Goal: Task Accomplishment & Management: Manage account settings

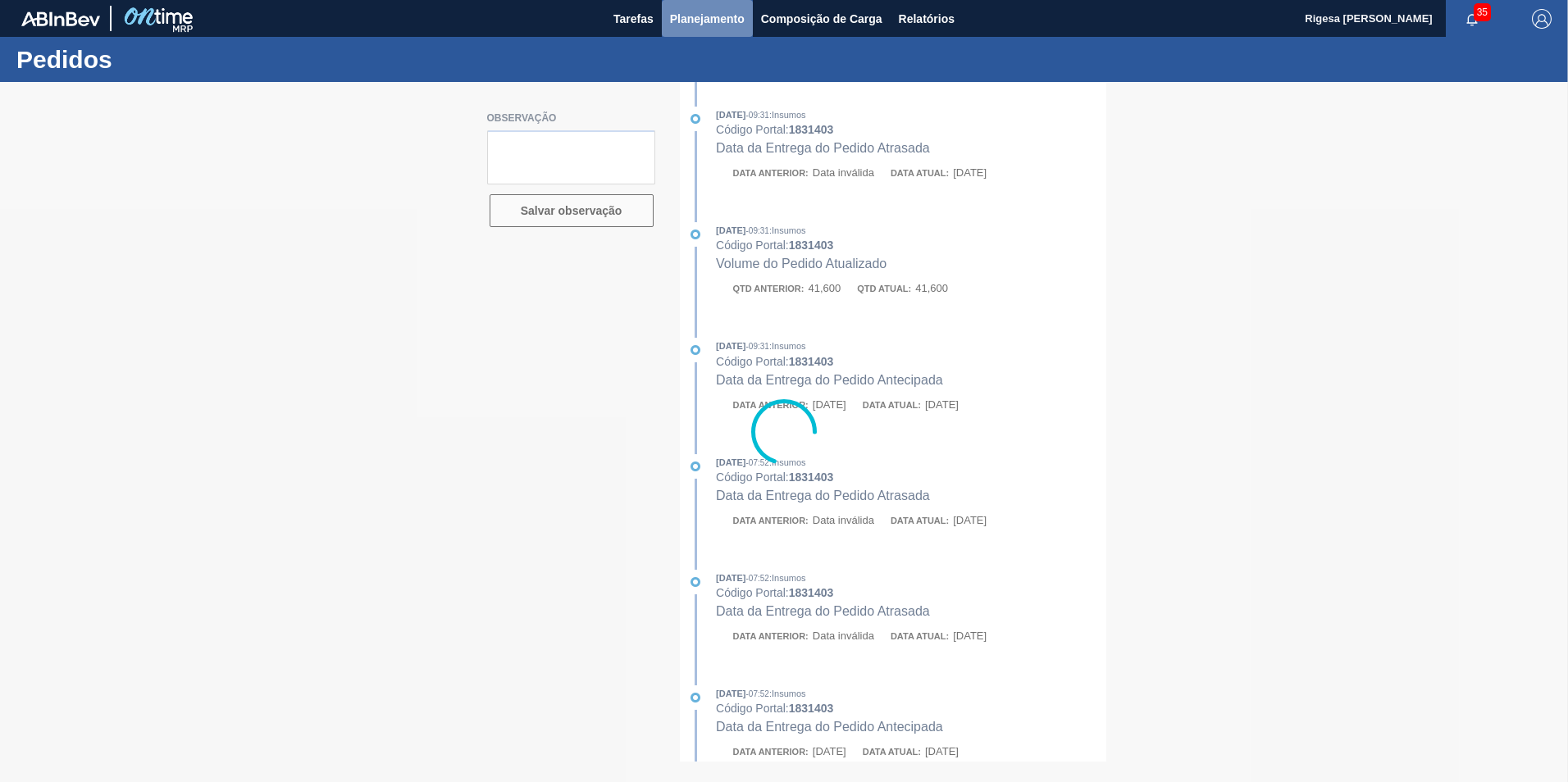
click at [693, 15] on span "Planejamento" at bounding box center [707, 19] width 75 height 20
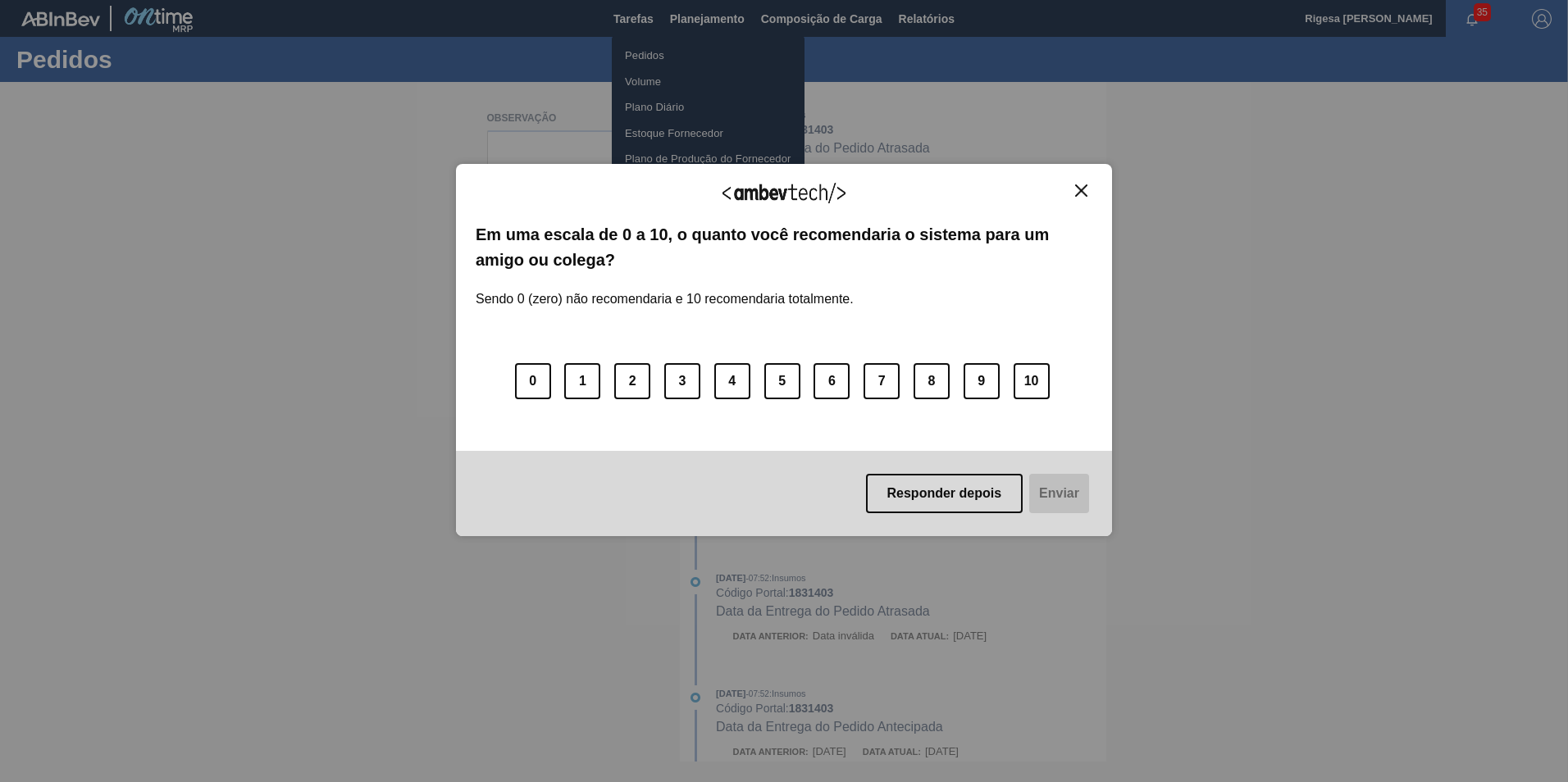
click at [659, 52] on div "Agradecemos seu feedback! Em uma escala de 0 a 10, o quanto você recomendaria o…" at bounding box center [783, 350] width 656 height 736
click at [966, 498] on button "Responder depois" at bounding box center [944, 494] width 158 height 39
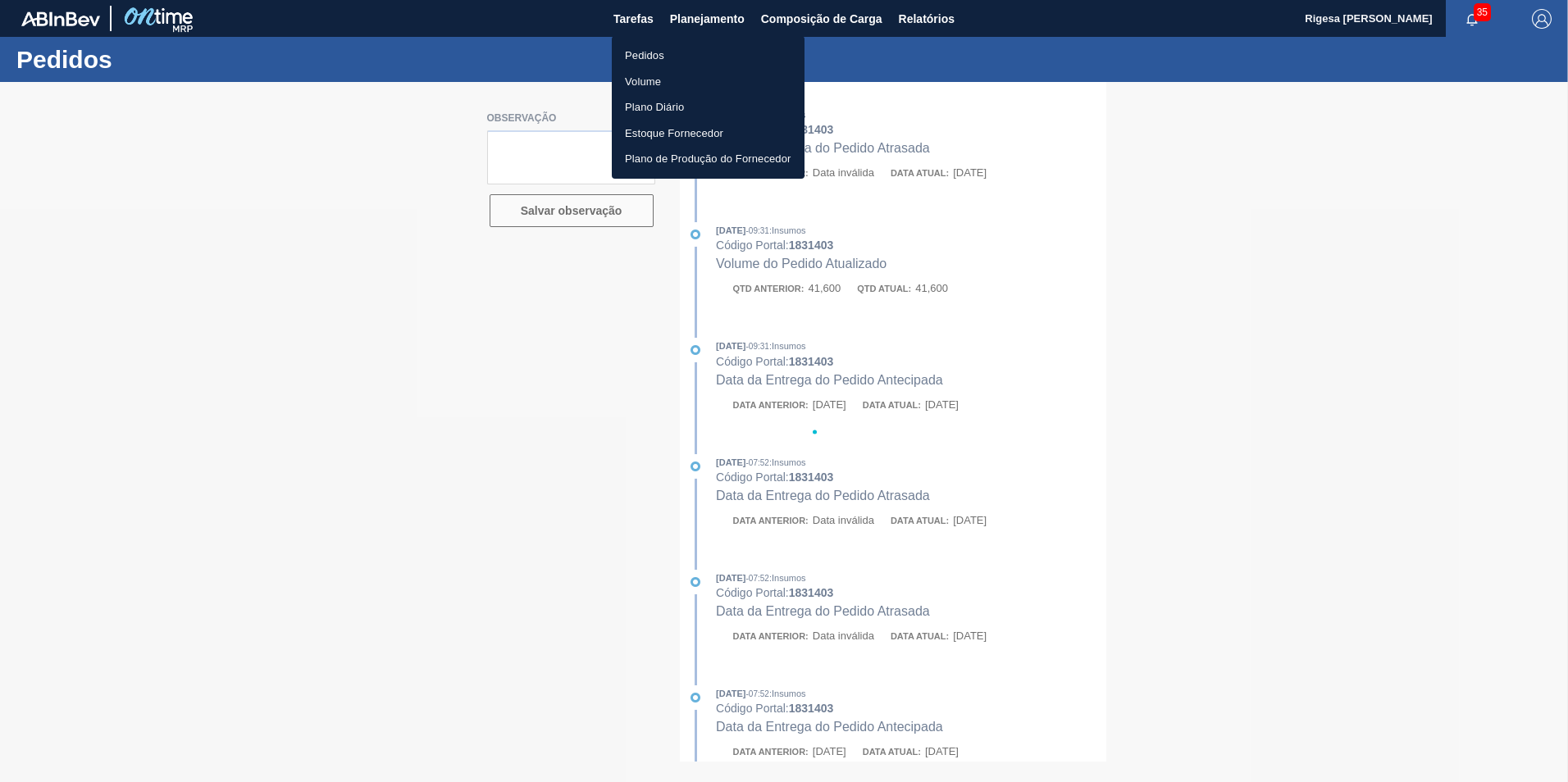
click at [636, 56] on li "Pedidos" at bounding box center [707, 55] width 193 height 26
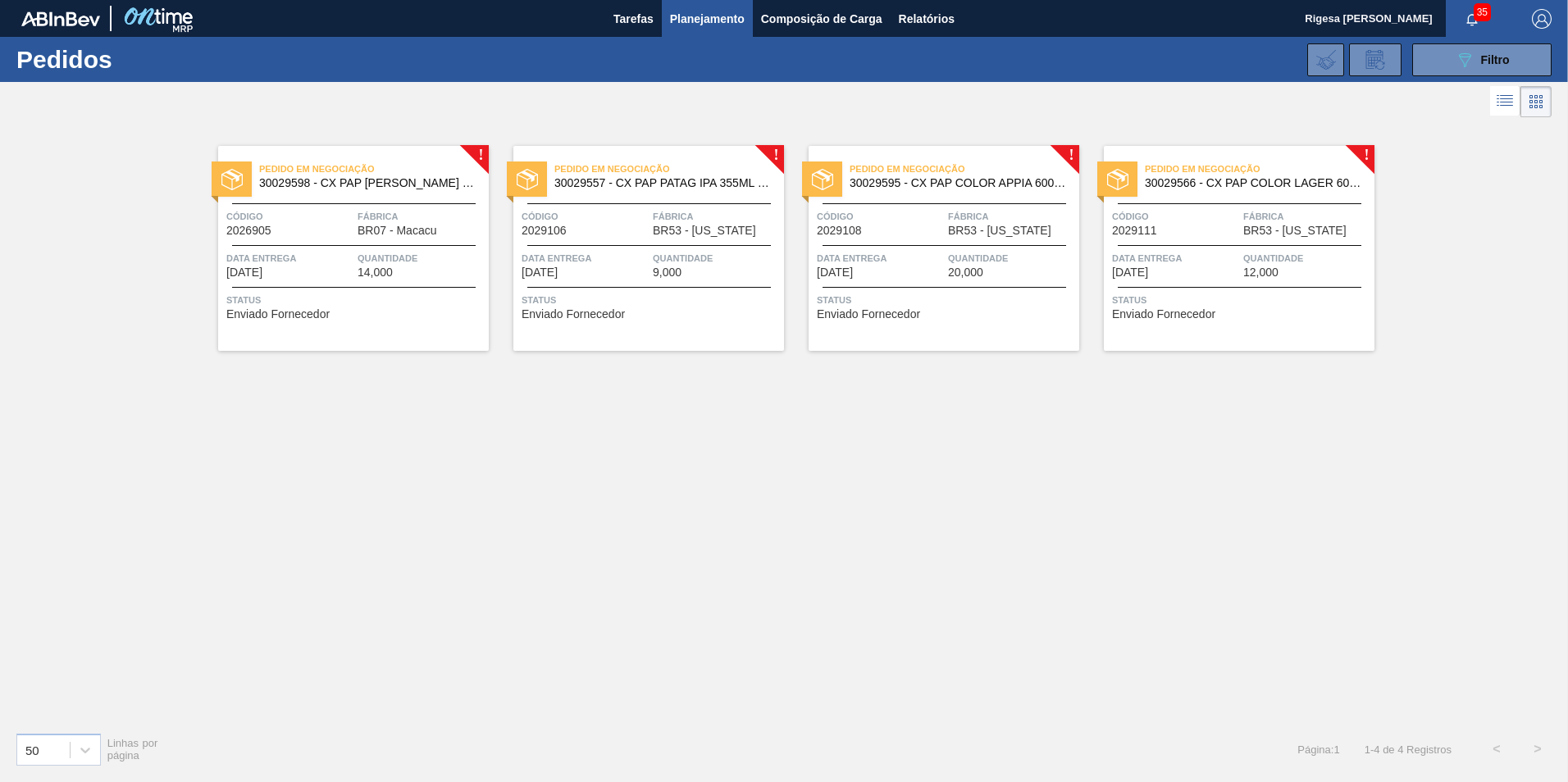
click at [333, 196] on div "Pedido em Negociação 30029598 - CX PAP [PERSON_NAME] 740ML C6 NIV24 Código 2026…" at bounding box center [353, 248] width 271 height 205
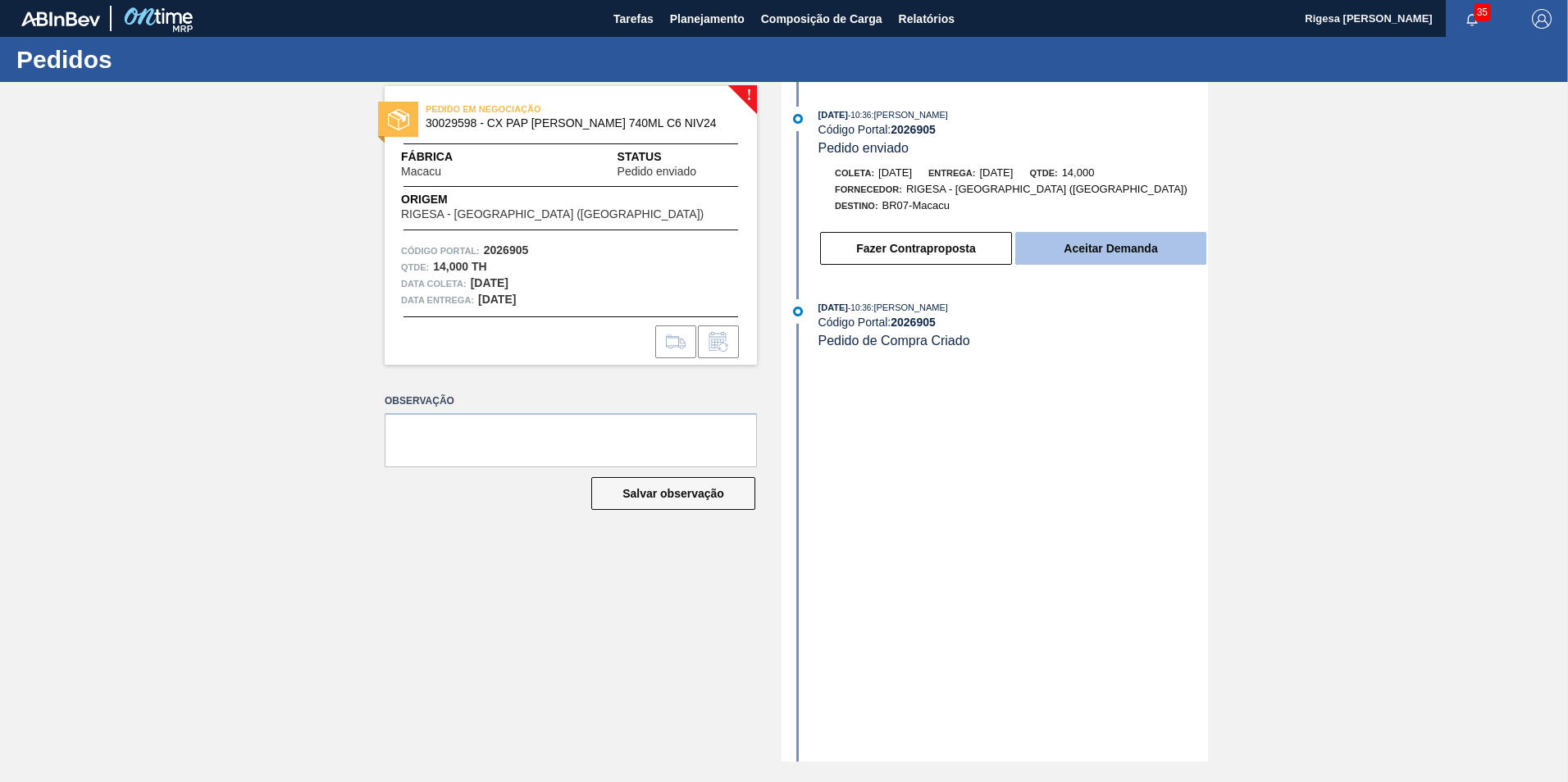
click at [1104, 246] on button "Aceitar Demanda" at bounding box center [1111, 248] width 191 height 33
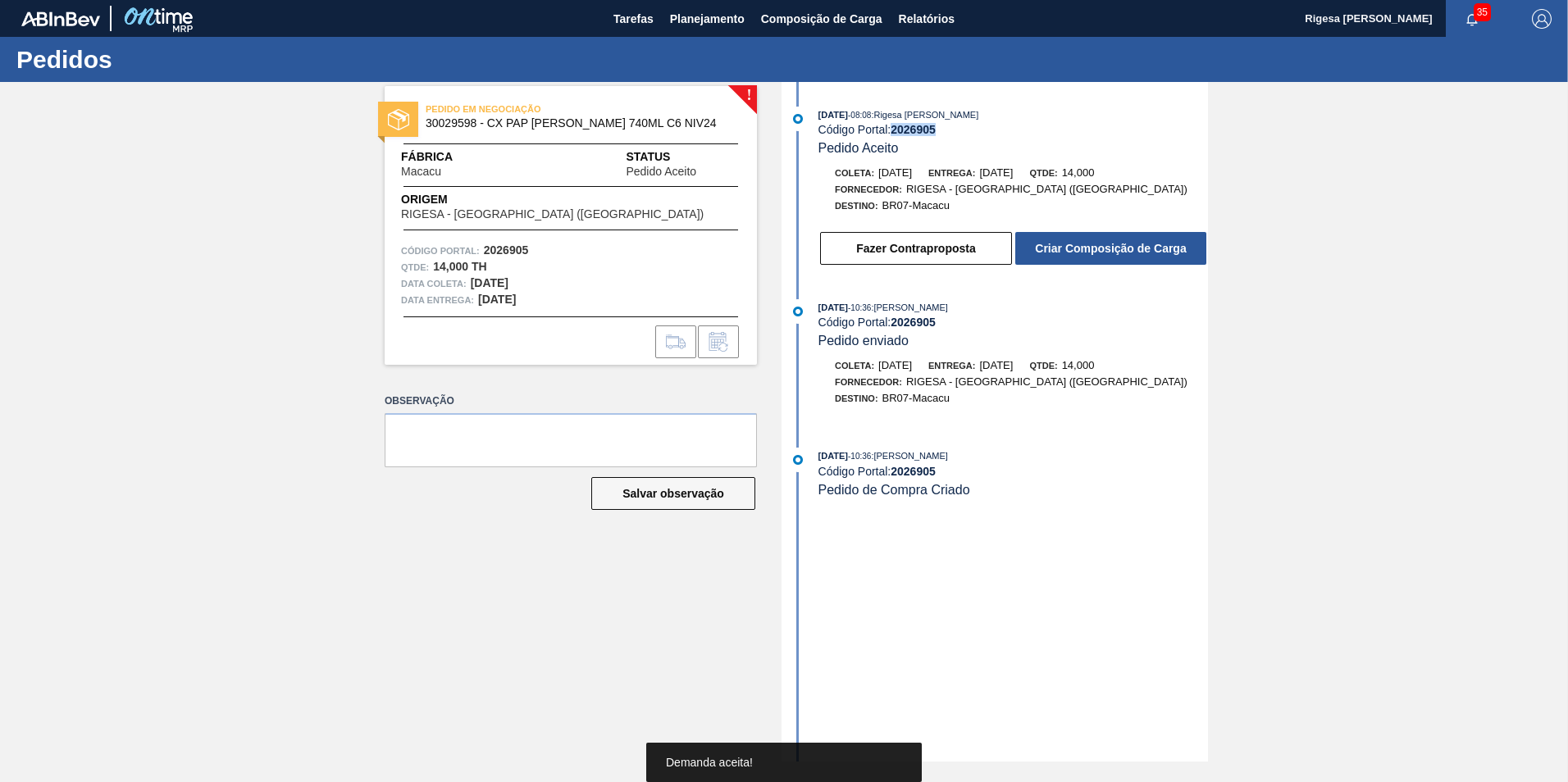
drag, startPoint x: 930, startPoint y: 131, endPoint x: 893, endPoint y: 131, distance: 37.0
click at [893, 131] on div "Código Portal: 2026905" at bounding box center [1014, 129] width 390 height 13
copy strong "2026905"
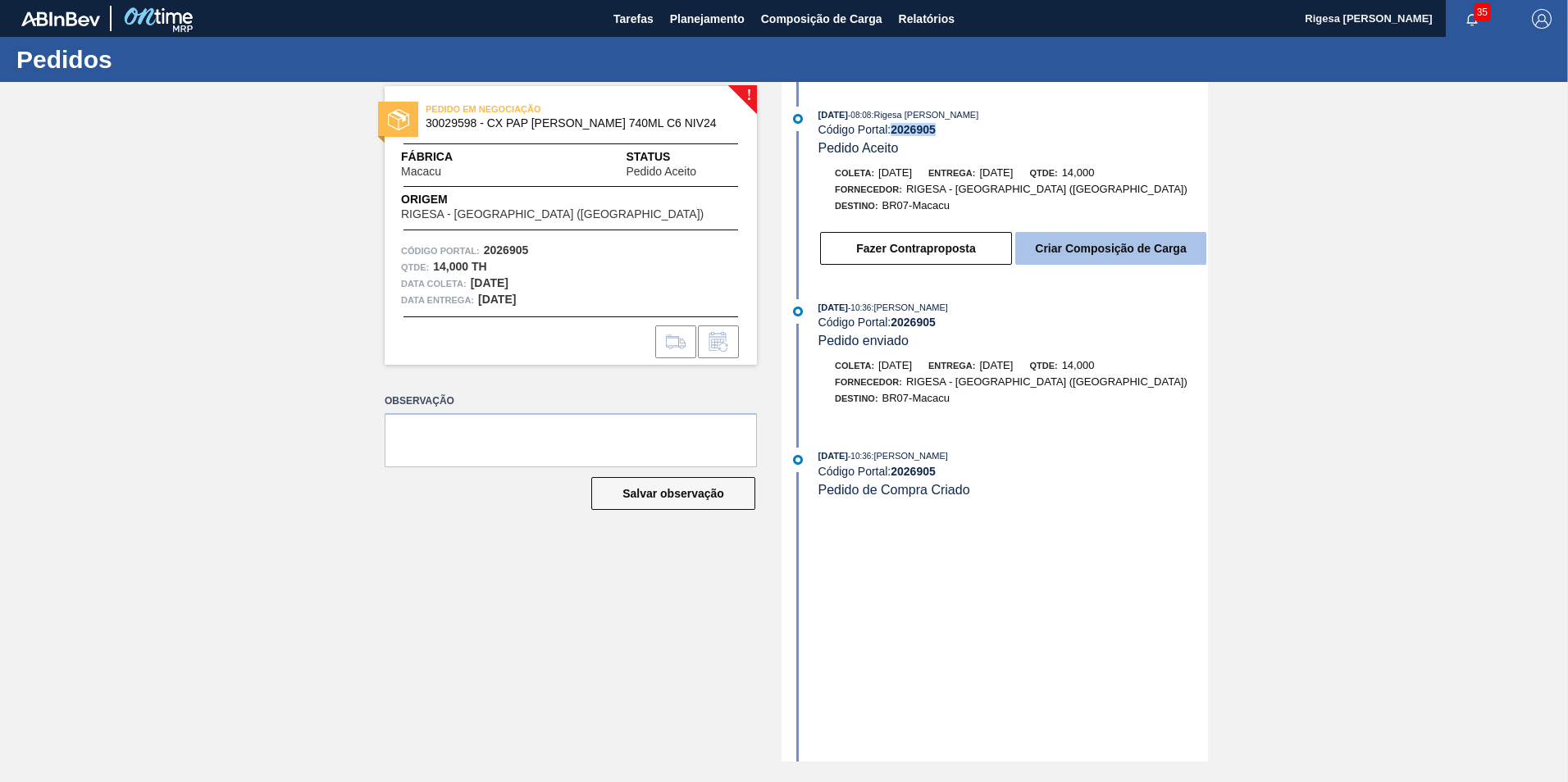
click at [1057, 247] on button "Criar Composição de Carga" at bounding box center [1111, 248] width 191 height 33
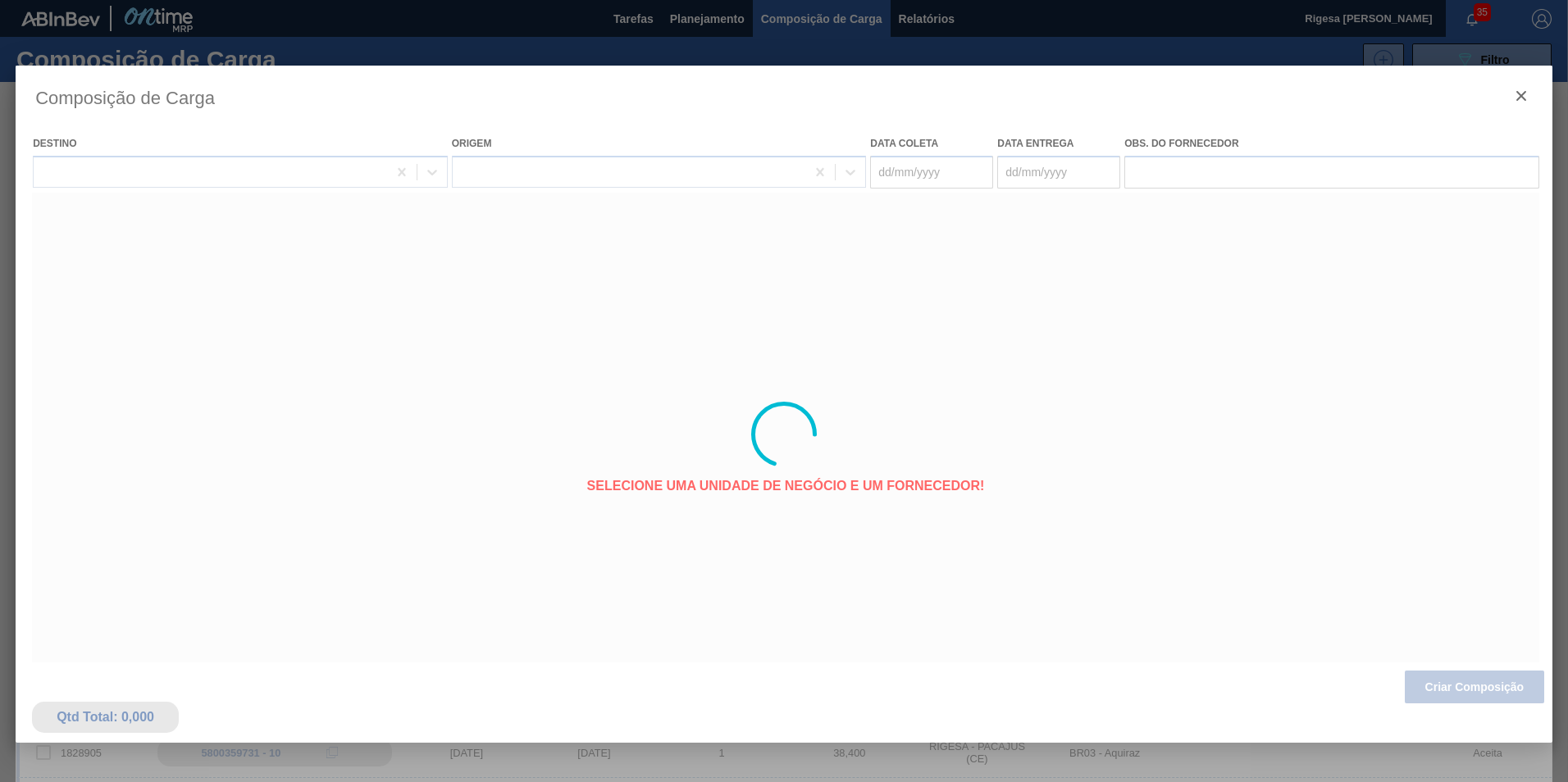
type coleta "[DATE]"
type entrega "[DATE]"
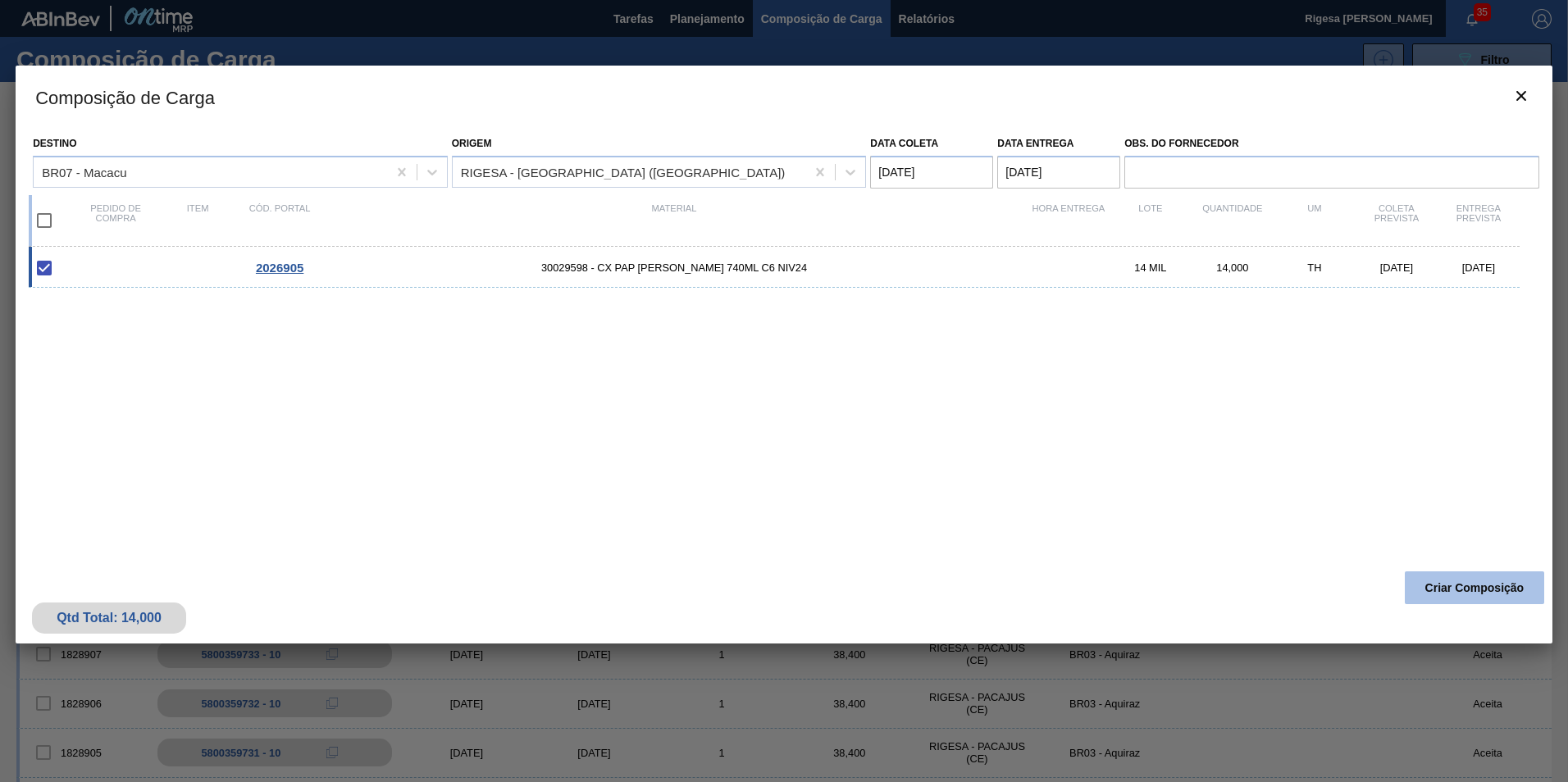
click at [1491, 589] on button "Criar Composição" at bounding box center [1474, 587] width 140 height 33
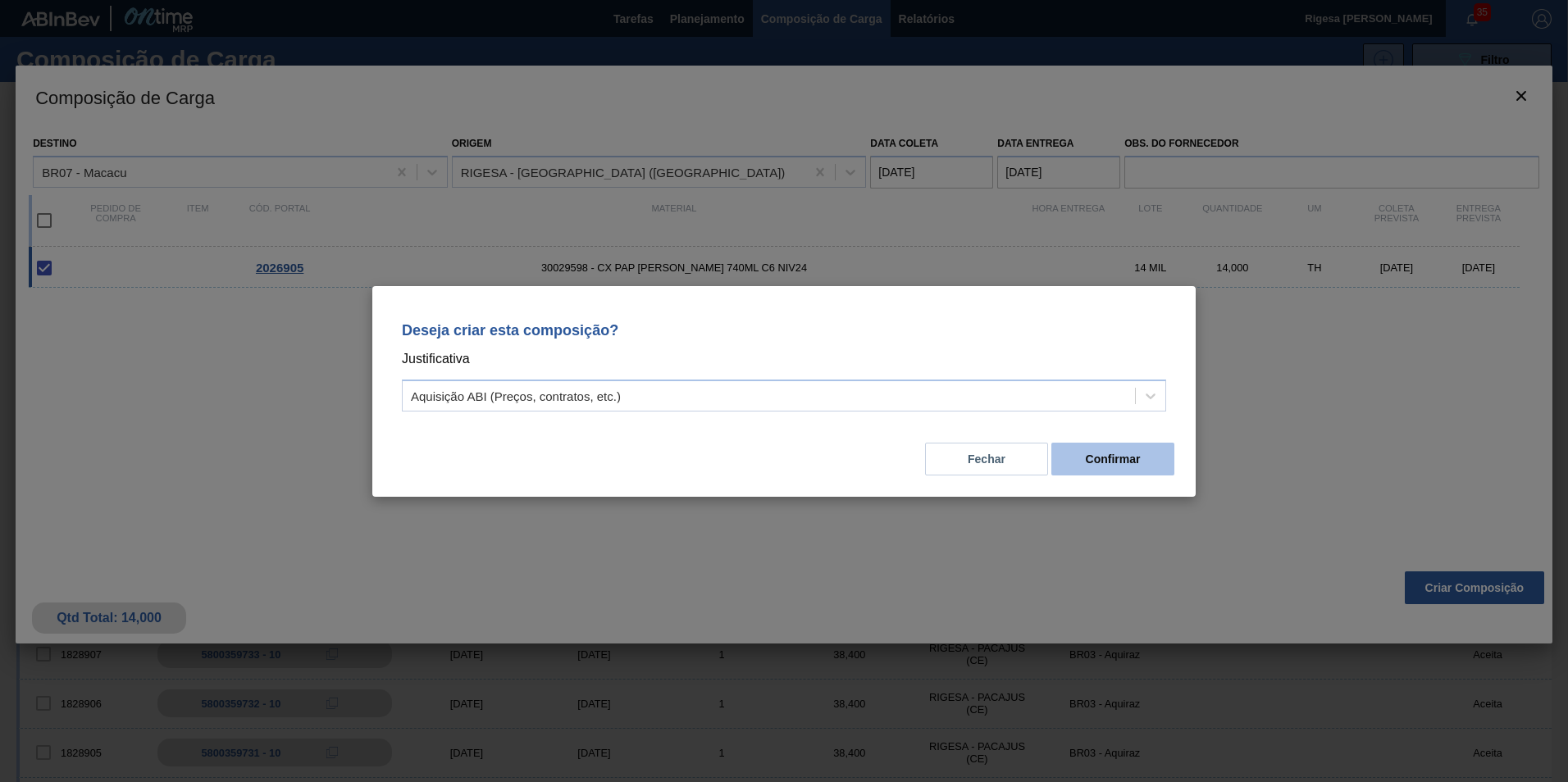
click at [1121, 459] on button "Confirmar" at bounding box center [1112, 459] width 123 height 33
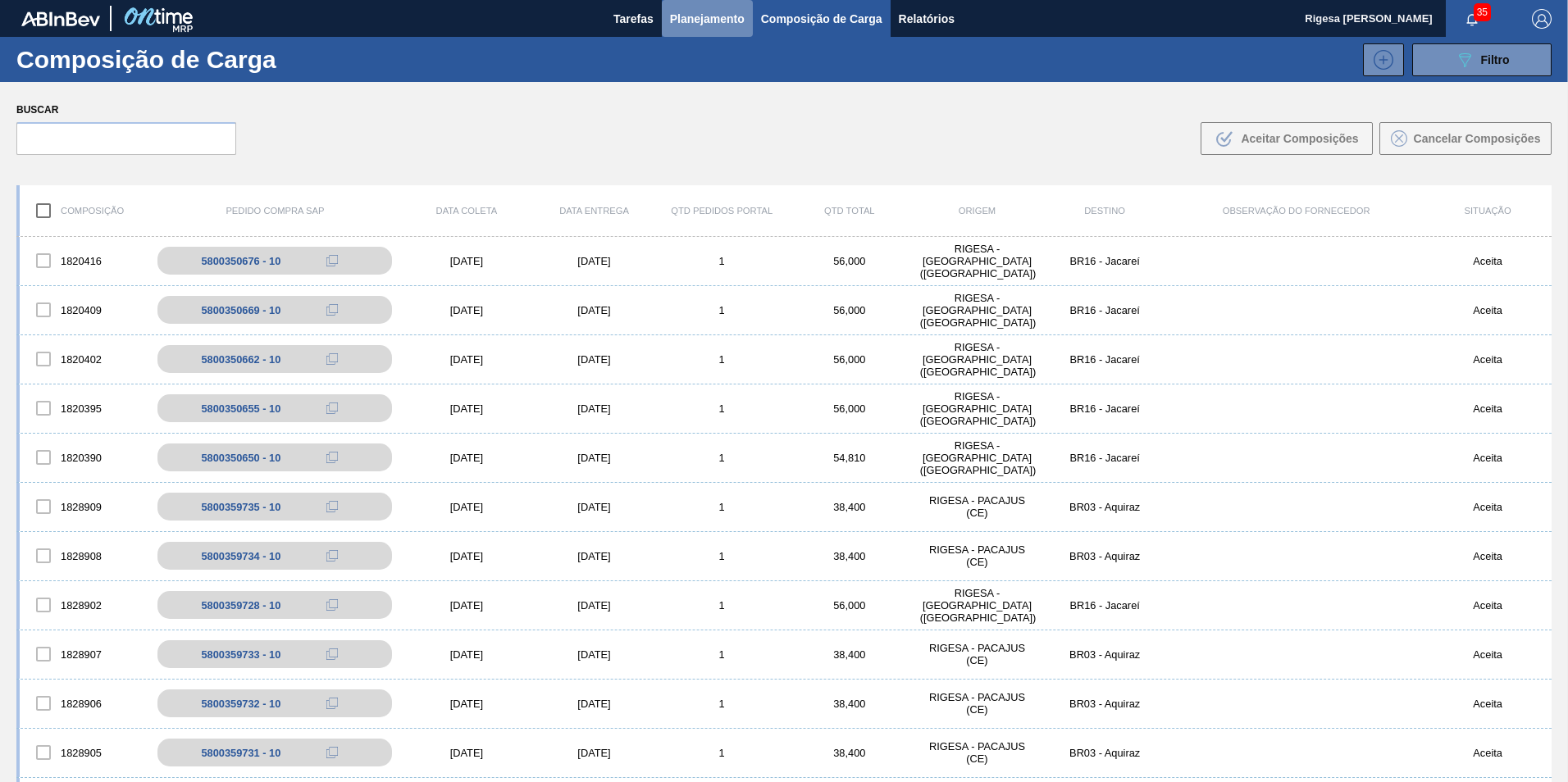
click at [680, 22] on span "Planejamento" at bounding box center [707, 19] width 75 height 20
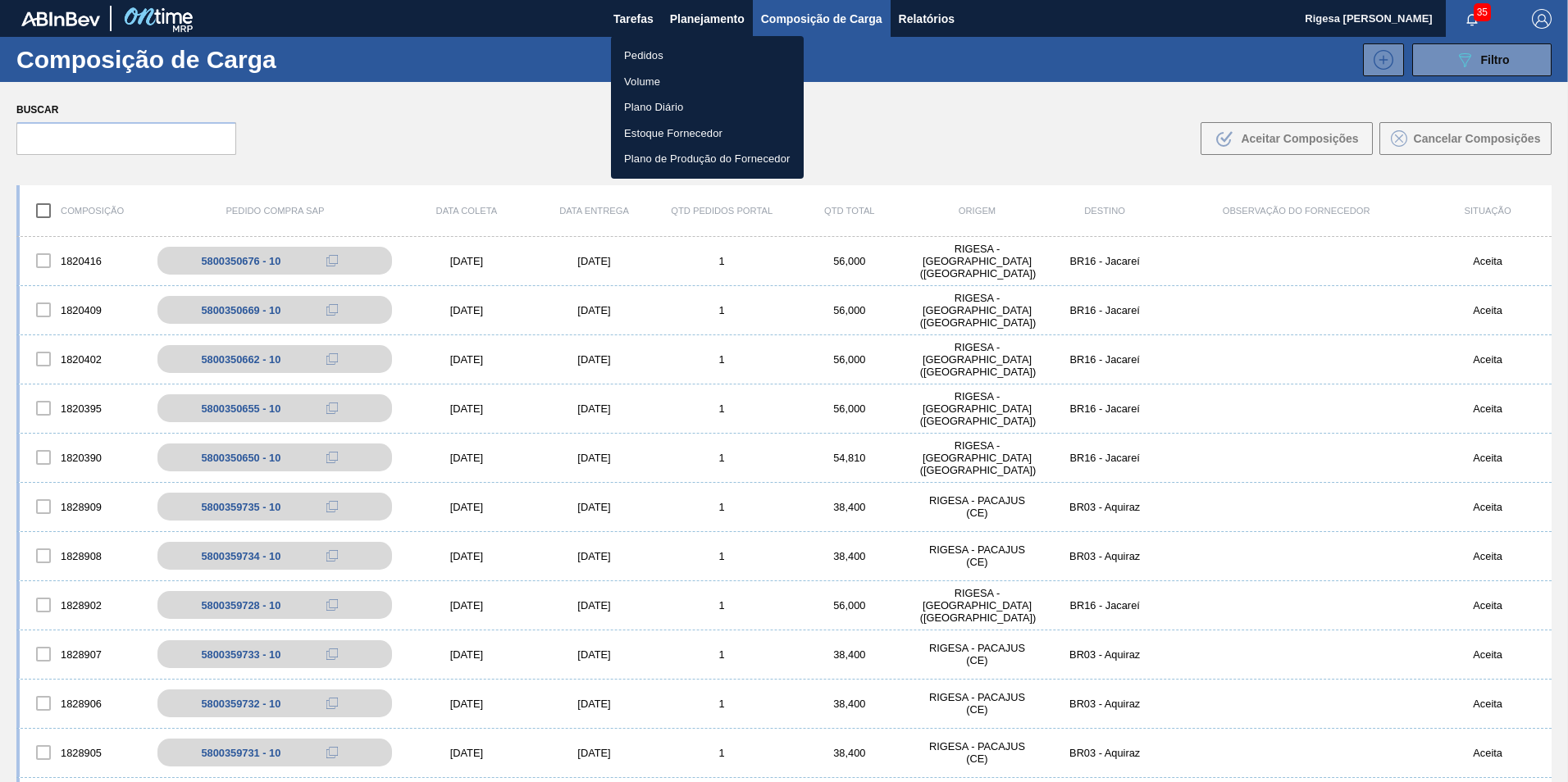
click at [669, 50] on li "Pedidos" at bounding box center [707, 55] width 193 height 26
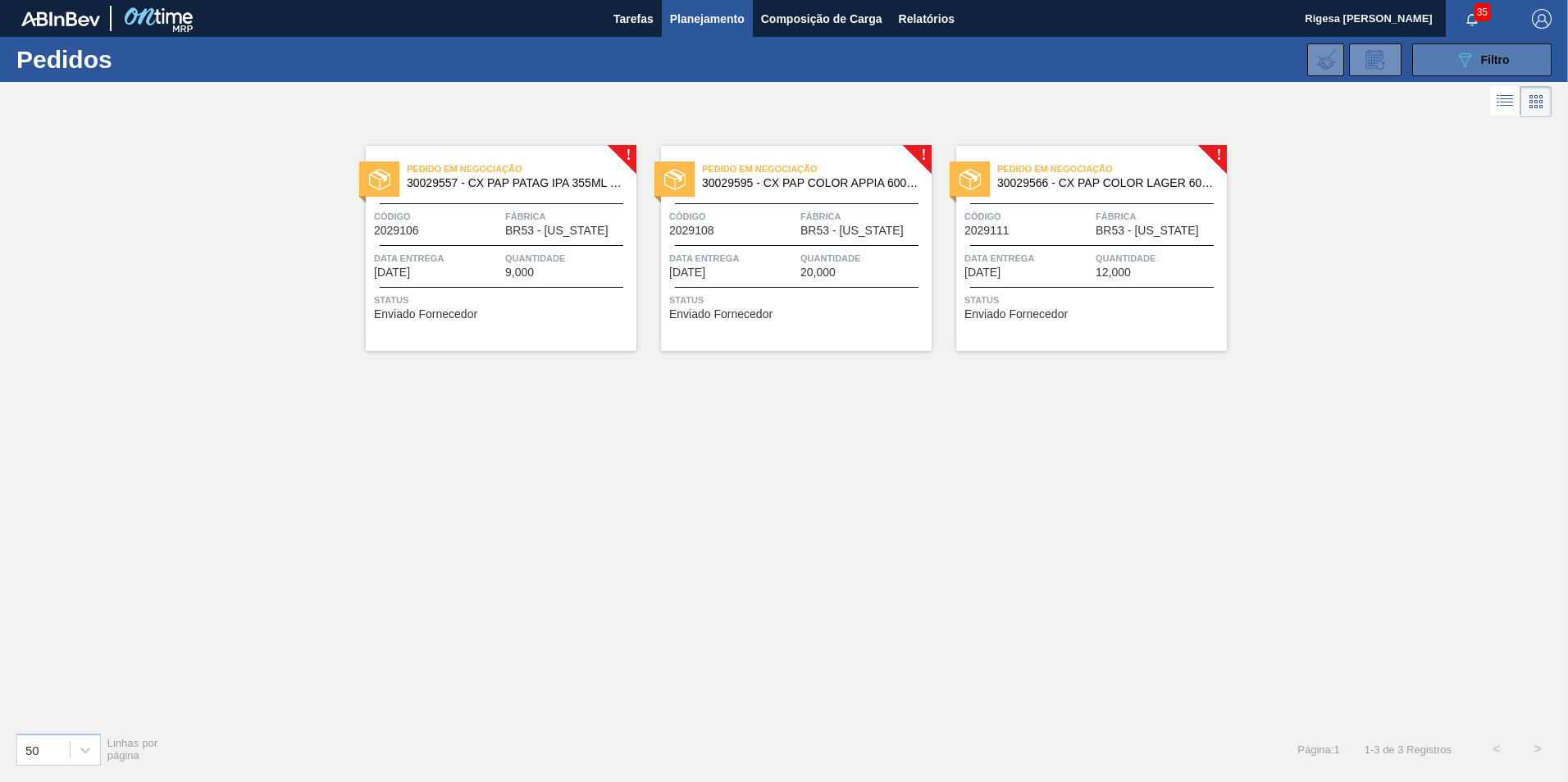
click at [1482, 51] on div "089F7B8B-B2A5-4AFE-B5C0-19BA573D28AC Filtro" at bounding box center [1483, 60] width 55 height 20
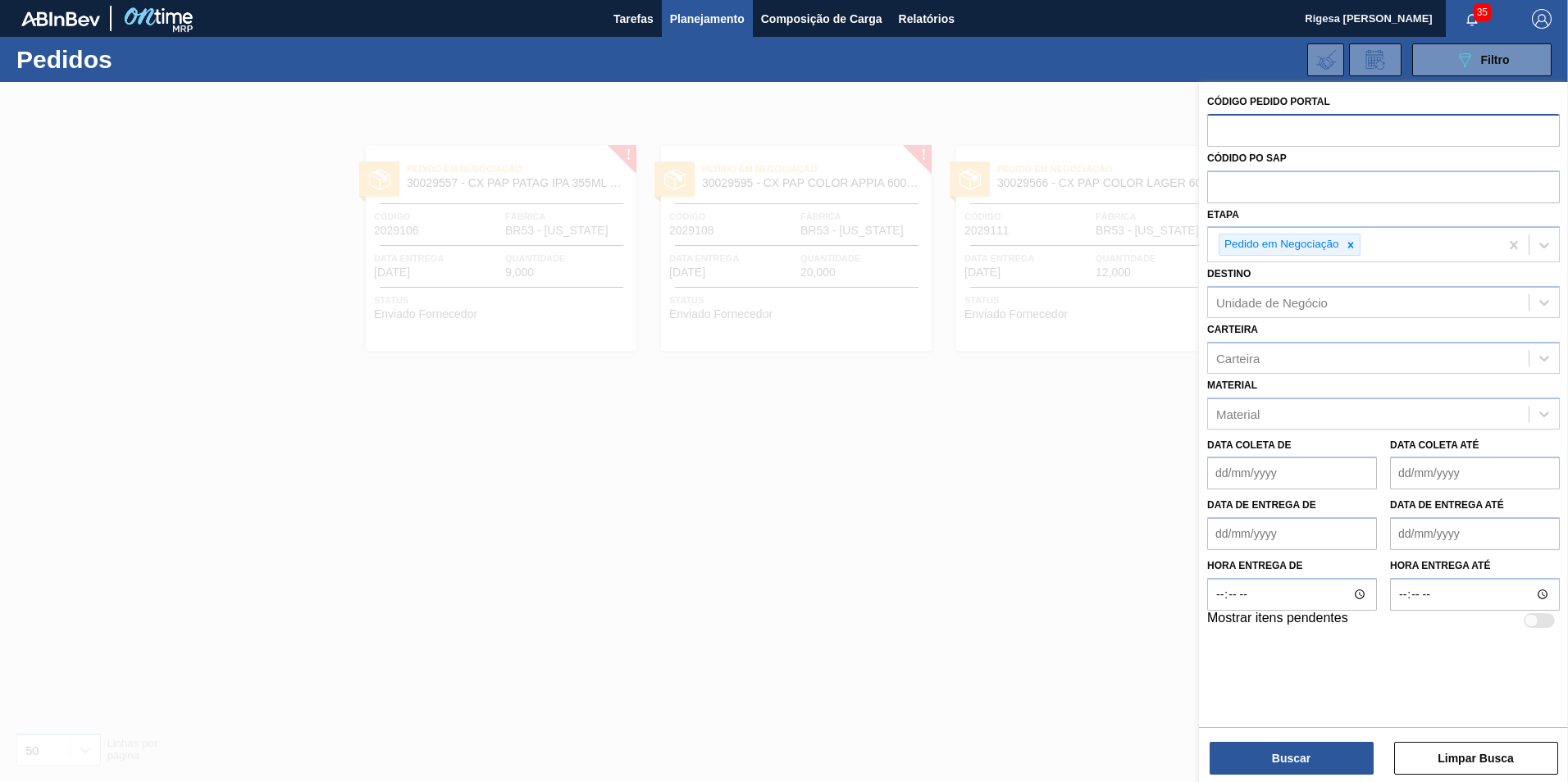
click at [1269, 127] on input "text" at bounding box center [1383, 129] width 352 height 31
paste input "2026905"
click at [1352, 248] on icon at bounding box center [1350, 245] width 12 height 12
type input "2026905"
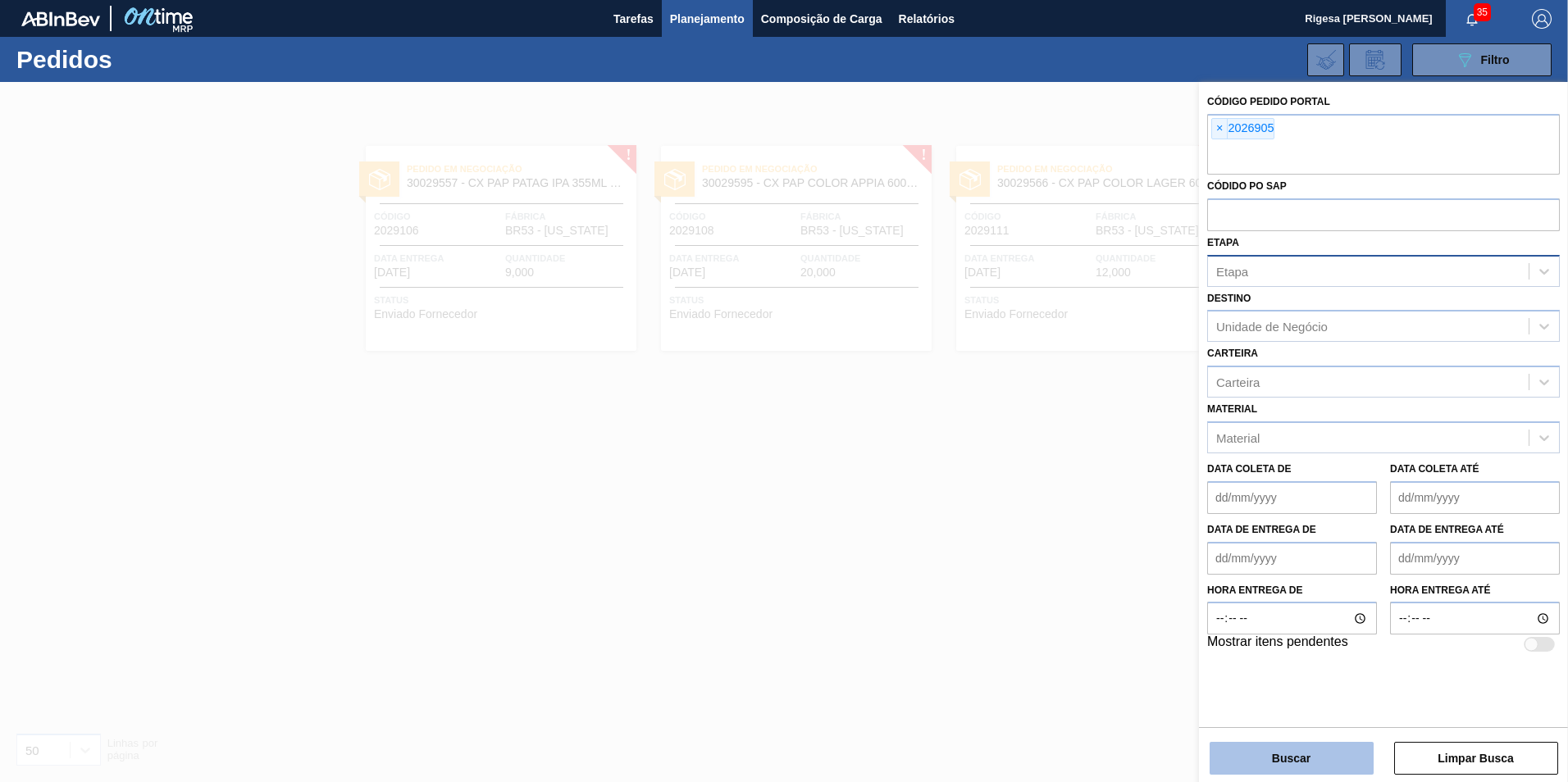
click at [1272, 752] on button "Buscar" at bounding box center [1291, 758] width 164 height 33
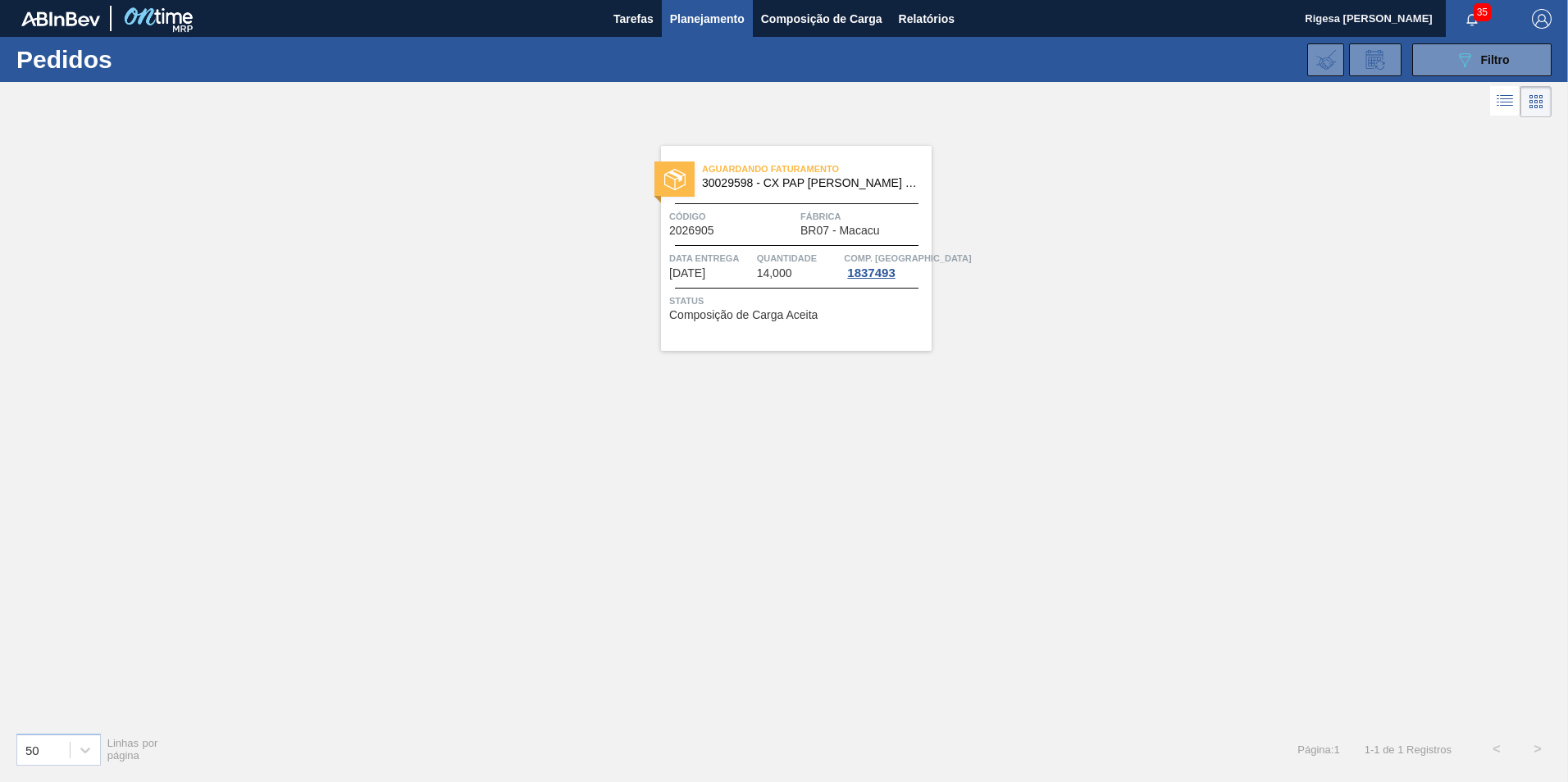
click at [733, 214] on span "Código" at bounding box center [732, 216] width 127 height 16
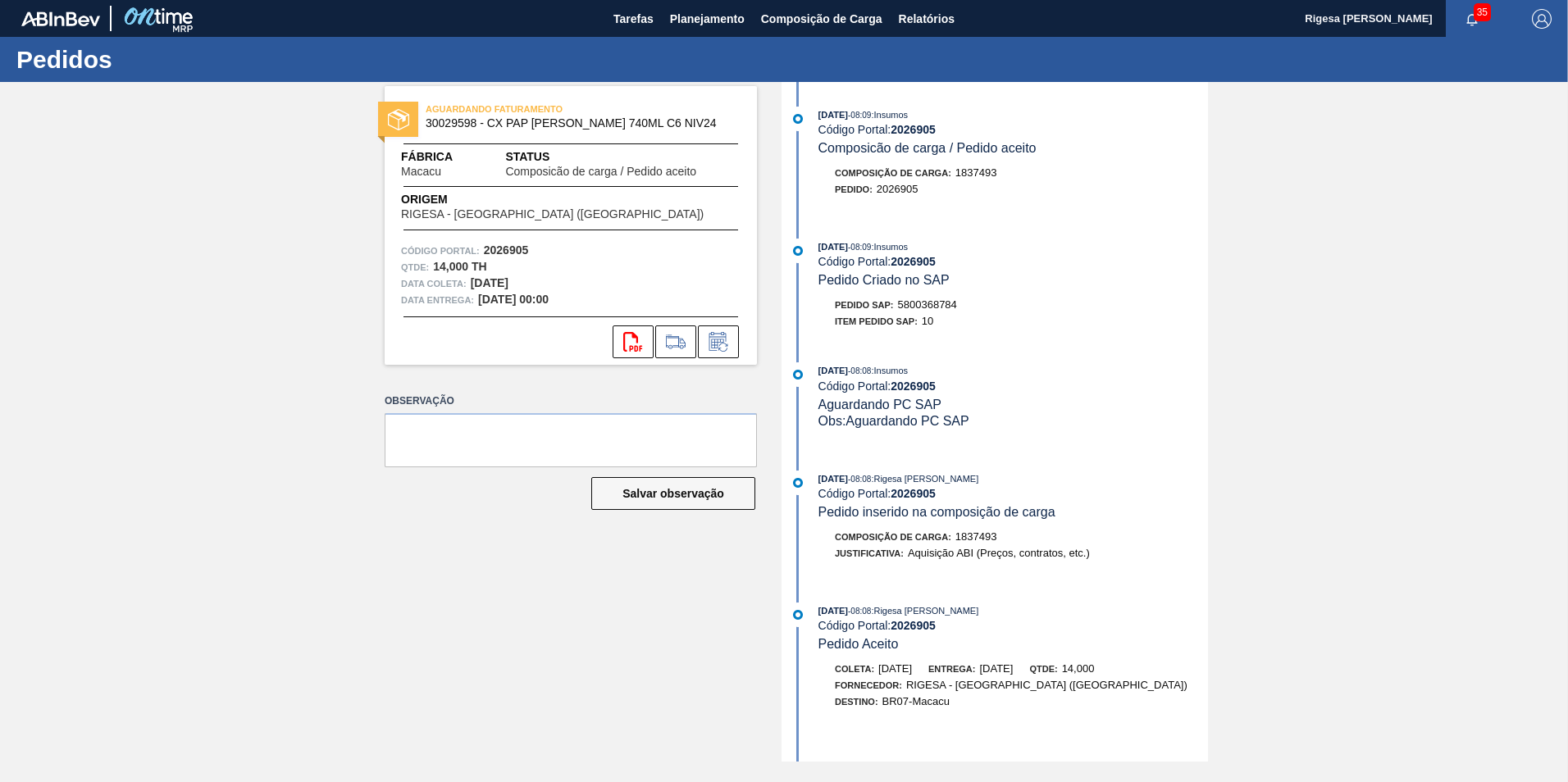
click at [929, 303] on span "5800368784" at bounding box center [927, 304] width 59 height 12
copy span "5800368784"
click at [694, 23] on span "Planejamento" at bounding box center [707, 19] width 75 height 20
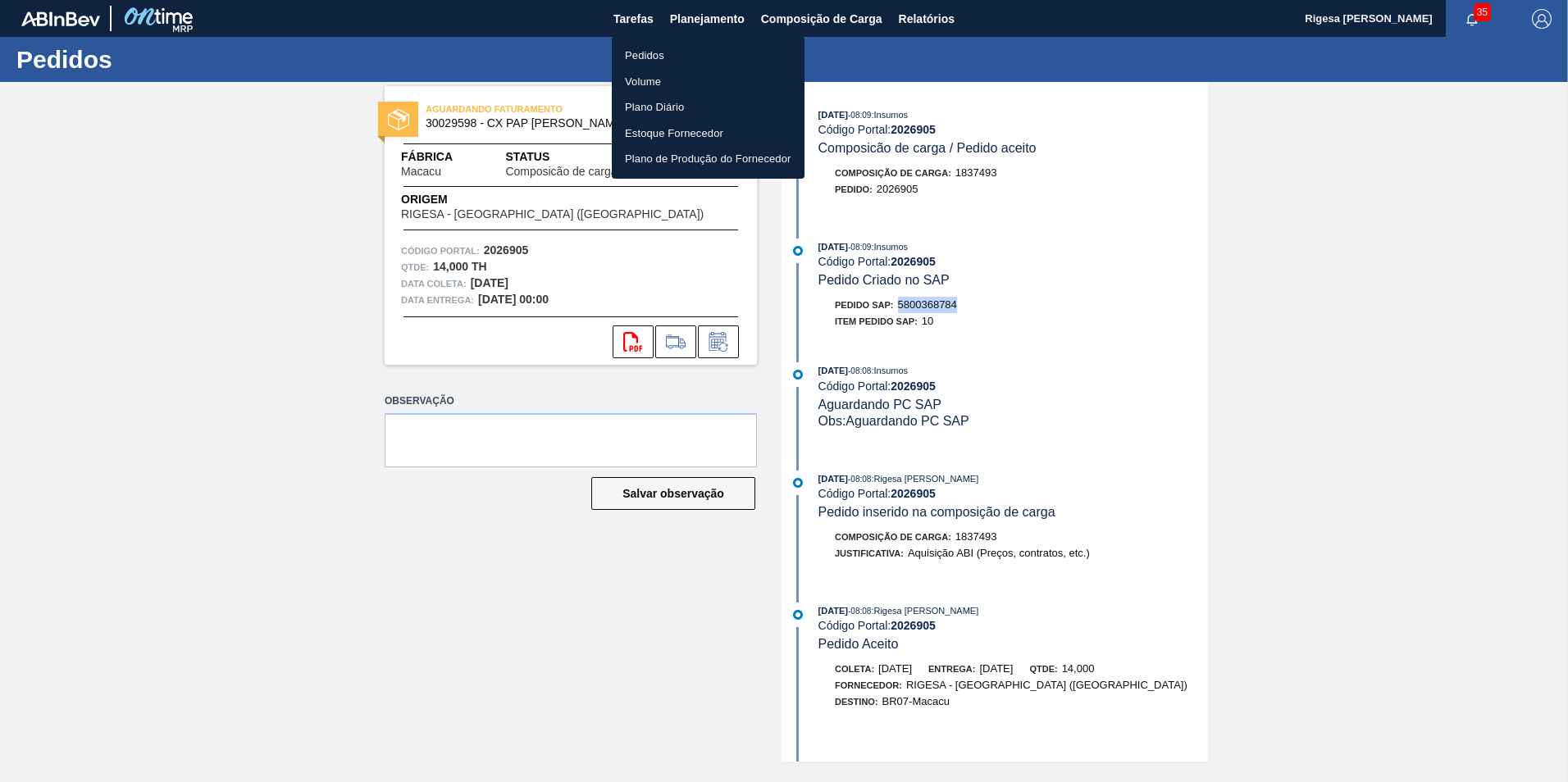
click at [650, 47] on li "Pedidos" at bounding box center [707, 55] width 193 height 26
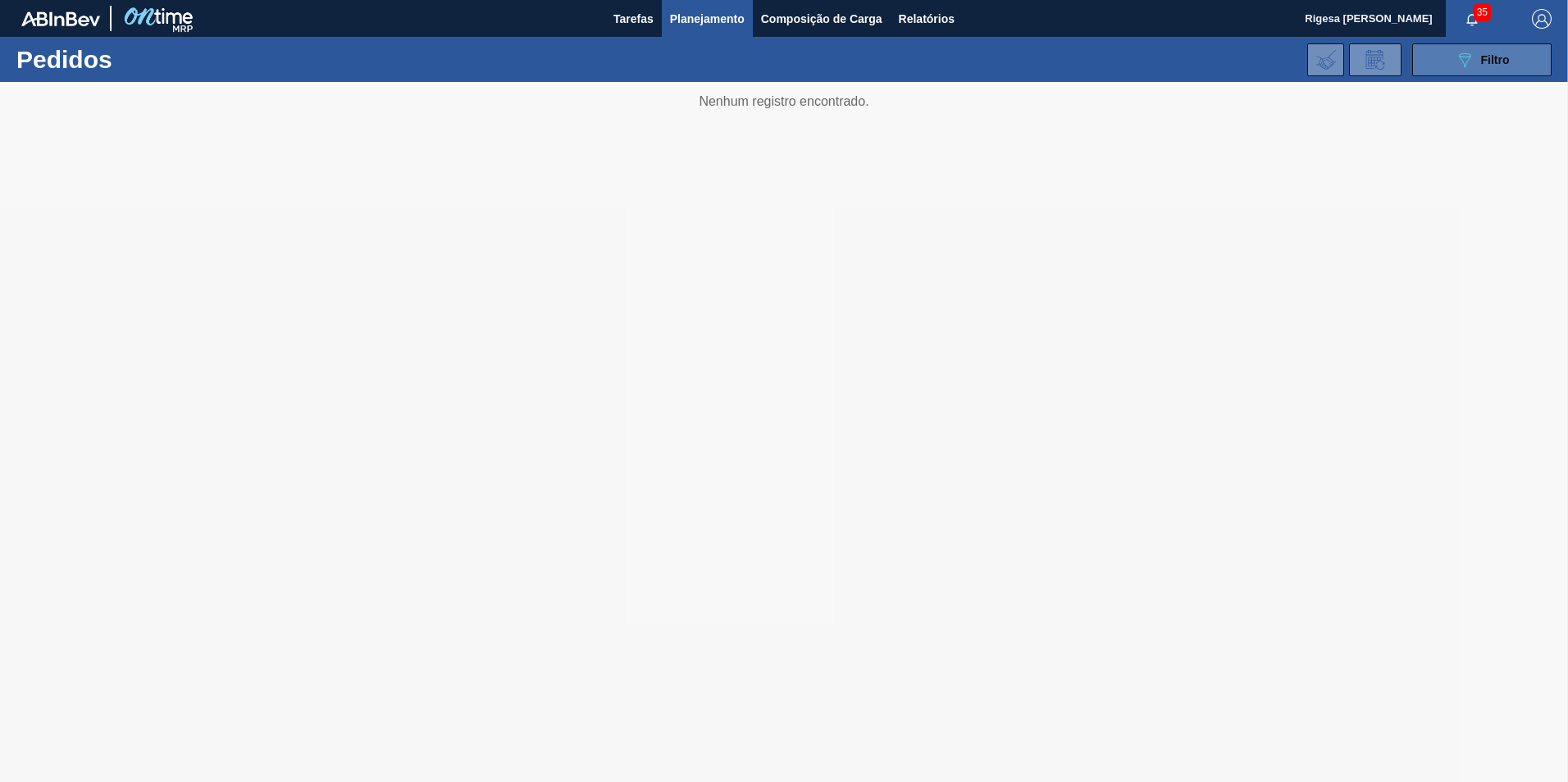
click at [1435, 60] on button "089F7B8B-B2A5-4AFE-B5C0-19BA573D28AC Filtro" at bounding box center [1482, 60] width 140 height 33
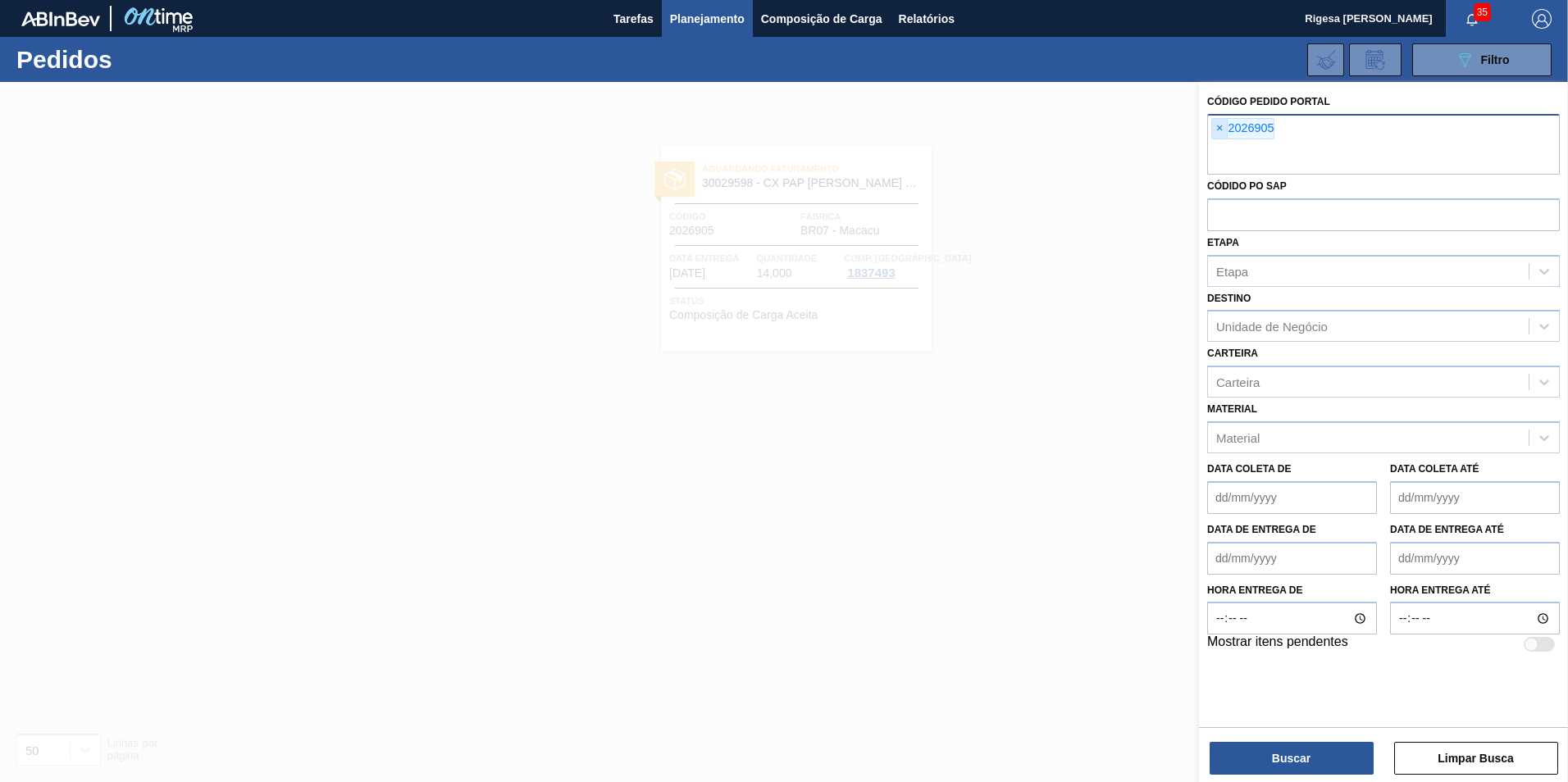
click at [1223, 126] on span "×" at bounding box center [1220, 129] width 16 height 20
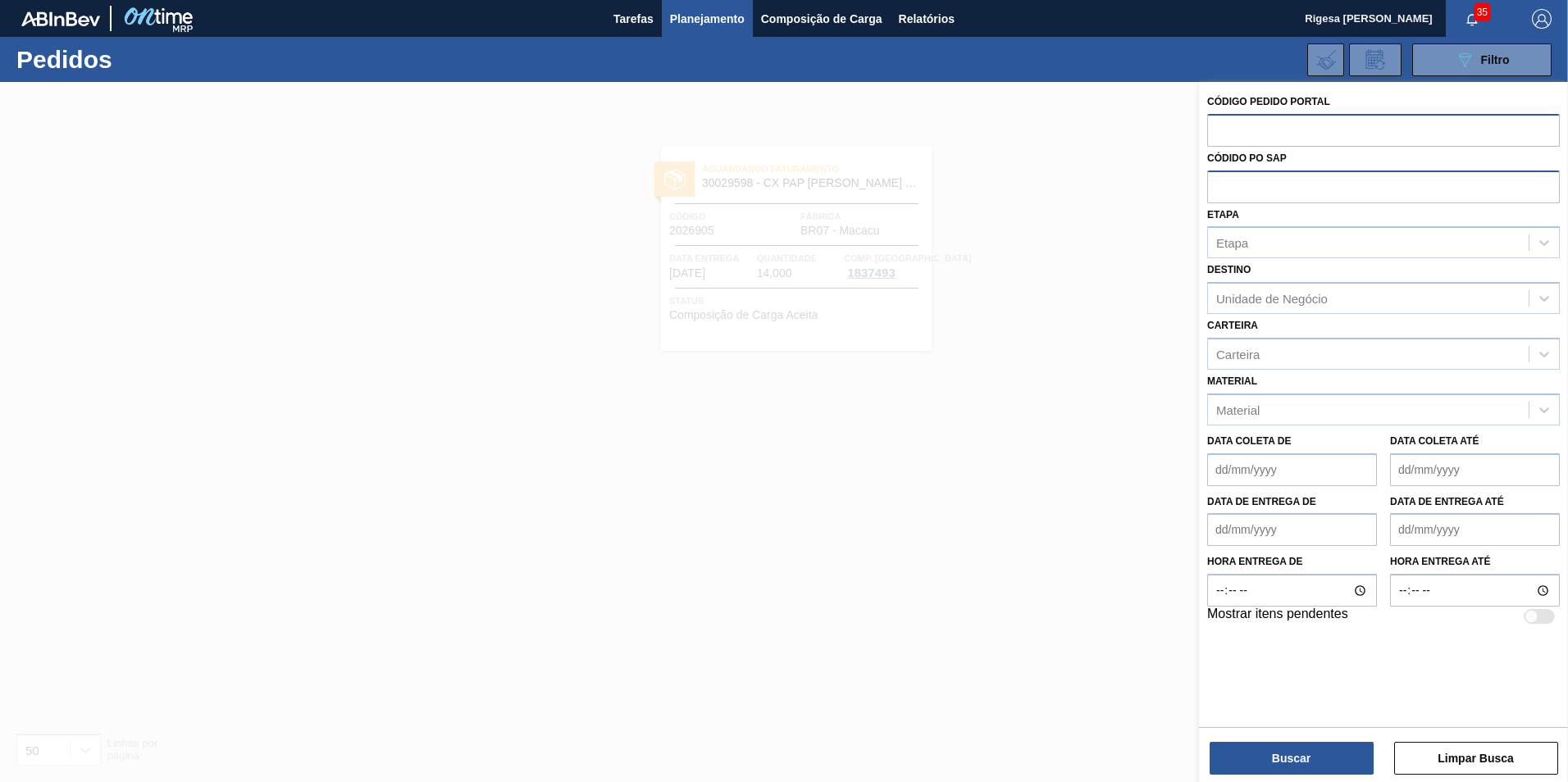
click at [1252, 184] on input "text" at bounding box center [1383, 186] width 352 height 31
click at [1253, 240] on div "Etapa" at bounding box center [1368, 243] width 320 height 24
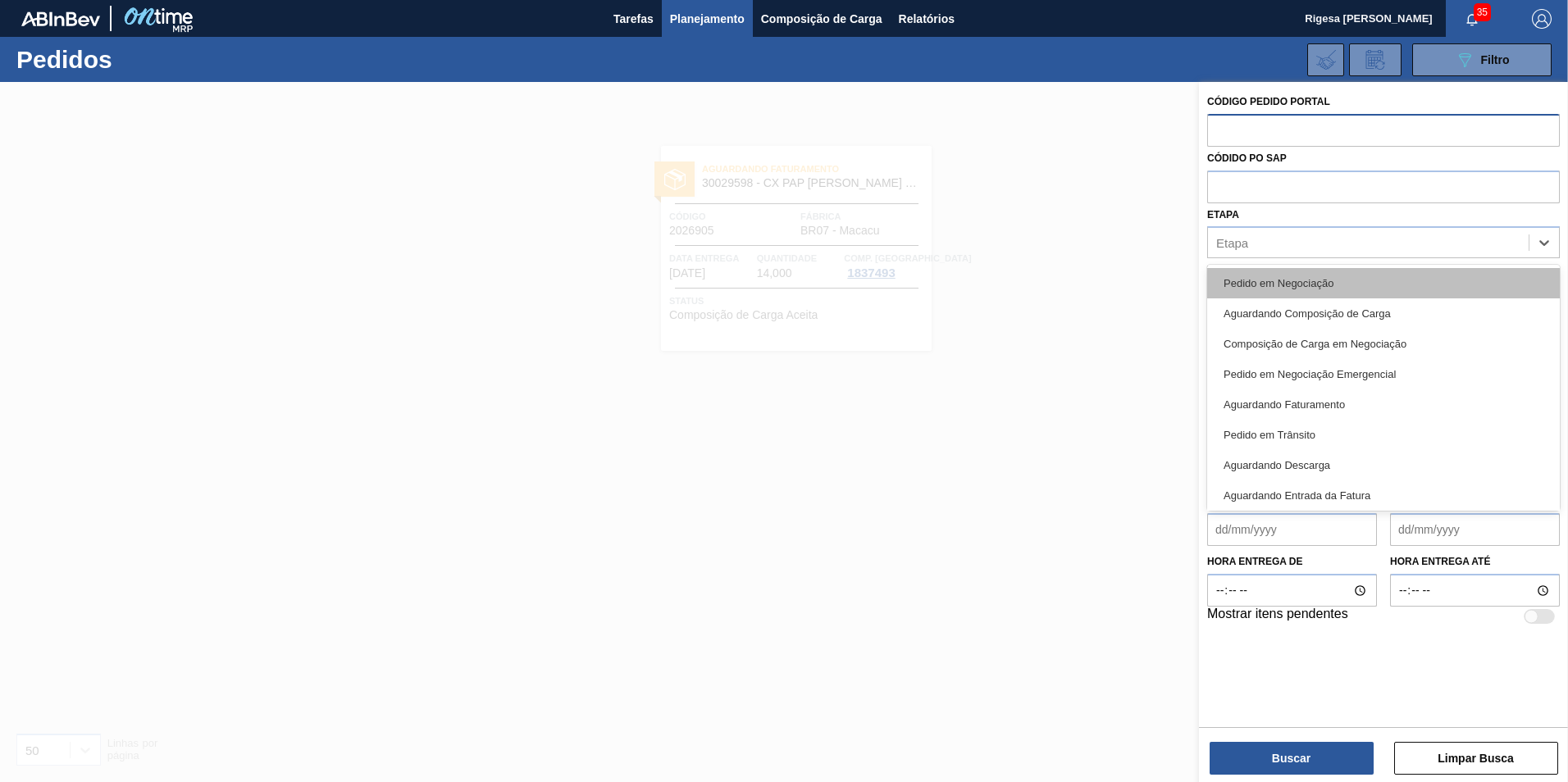
click at [1265, 278] on div "Pedido em Negociação" at bounding box center [1383, 283] width 352 height 30
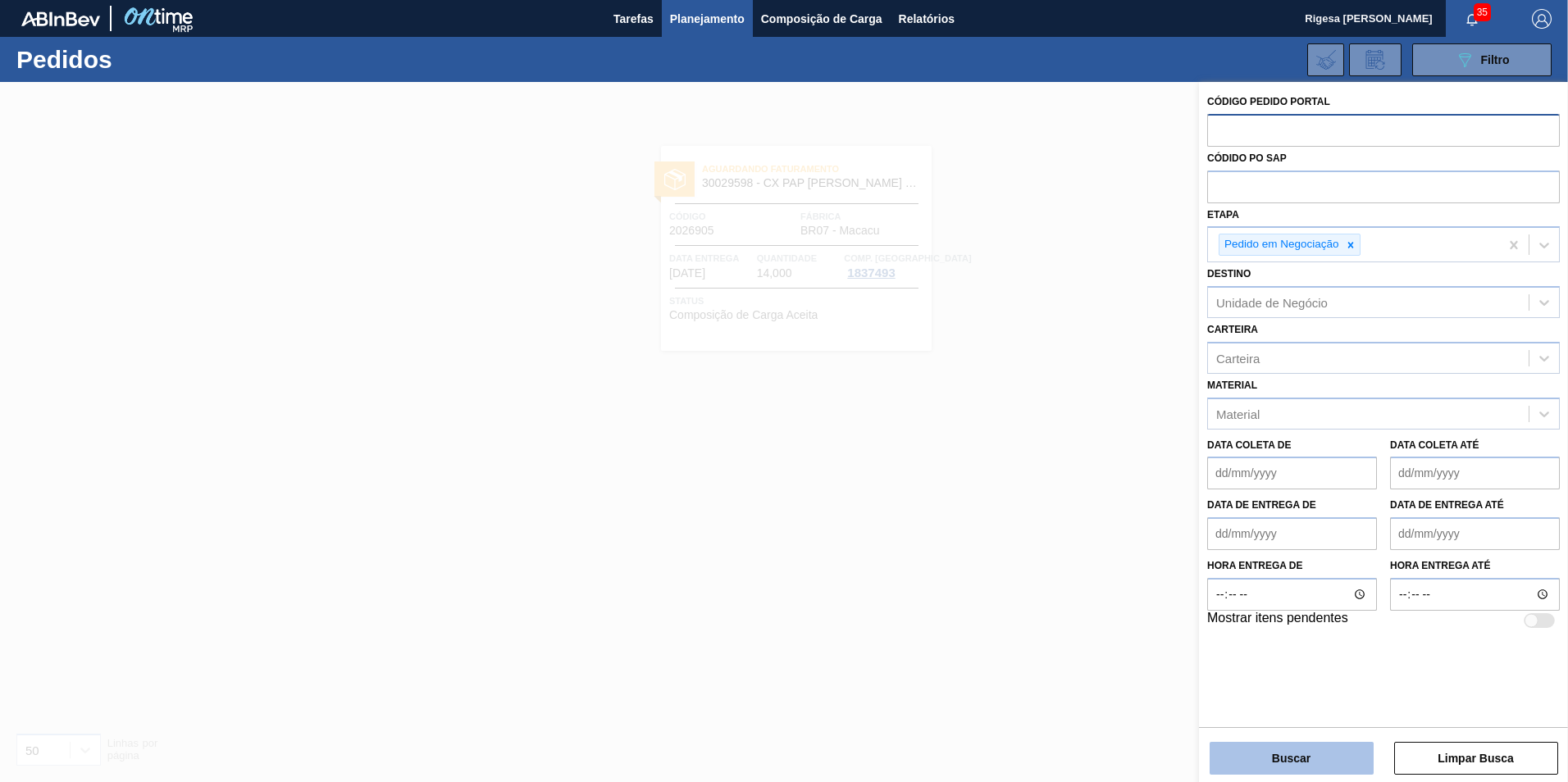
click at [1257, 759] on button "Buscar" at bounding box center [1291, 758] width 164 height 33
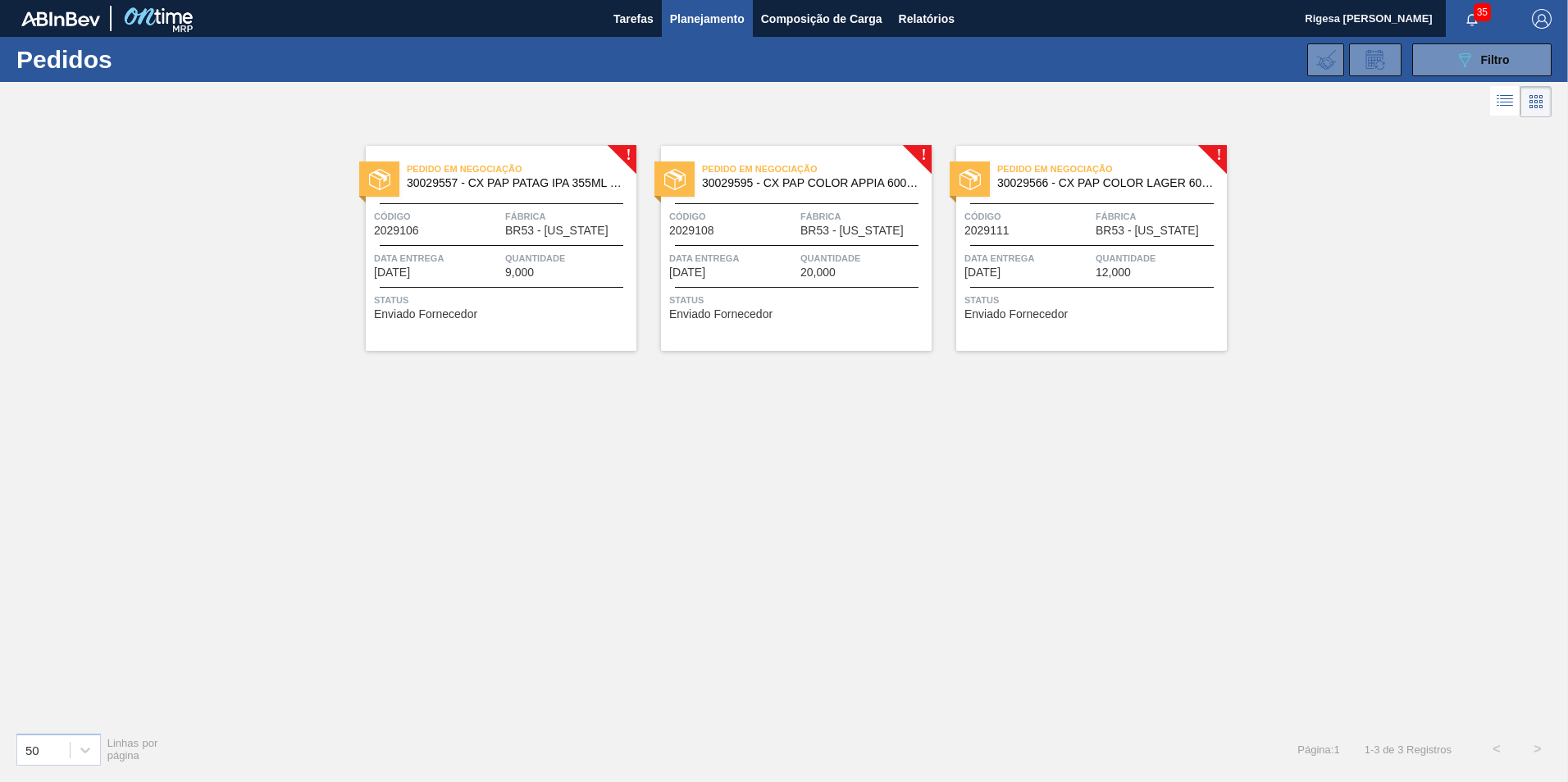
click at [476, 177] on span "Pedido em Negociação" at bounding box center [521, 169] width 230 height 16
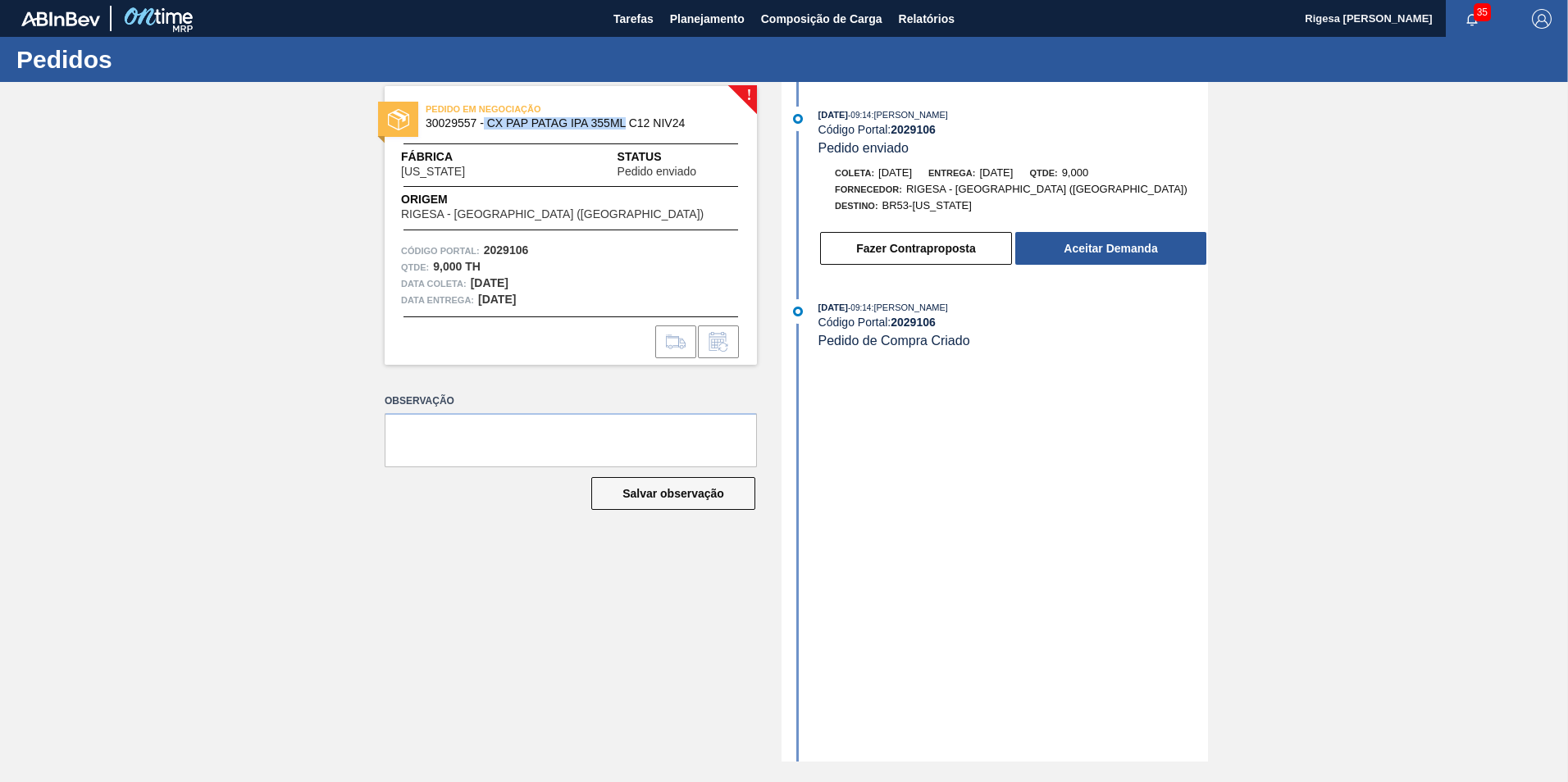
drag, startPoint x: 483, startPoint y: 123, endPoint x: 623, endPoint y: 120, distance: 140.0
click at [623, 120] on span "30029557 - CX PAP PATAG IPA 355ML C12 NIV24" at bounding box center [574, 124] width 297 height 12
copy span "CX PAP PATAG IPA 355ML"
click at [712, 22] on span "Planejamento" at bounding box center [707, 19] width 75 height 20
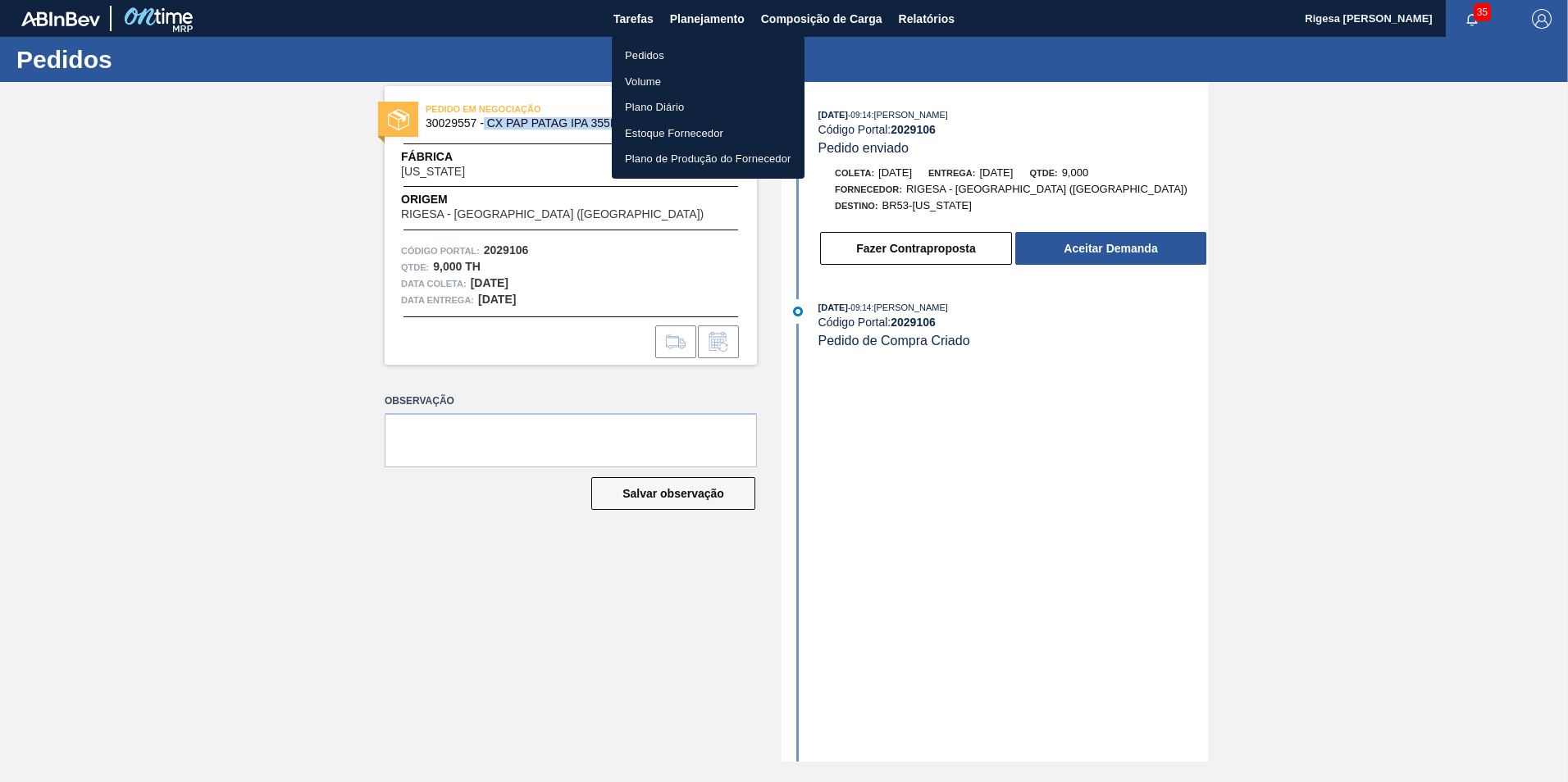
click at [654, 54] on li "Pedidos" at bounding box center [707, 55] width 193 height 26
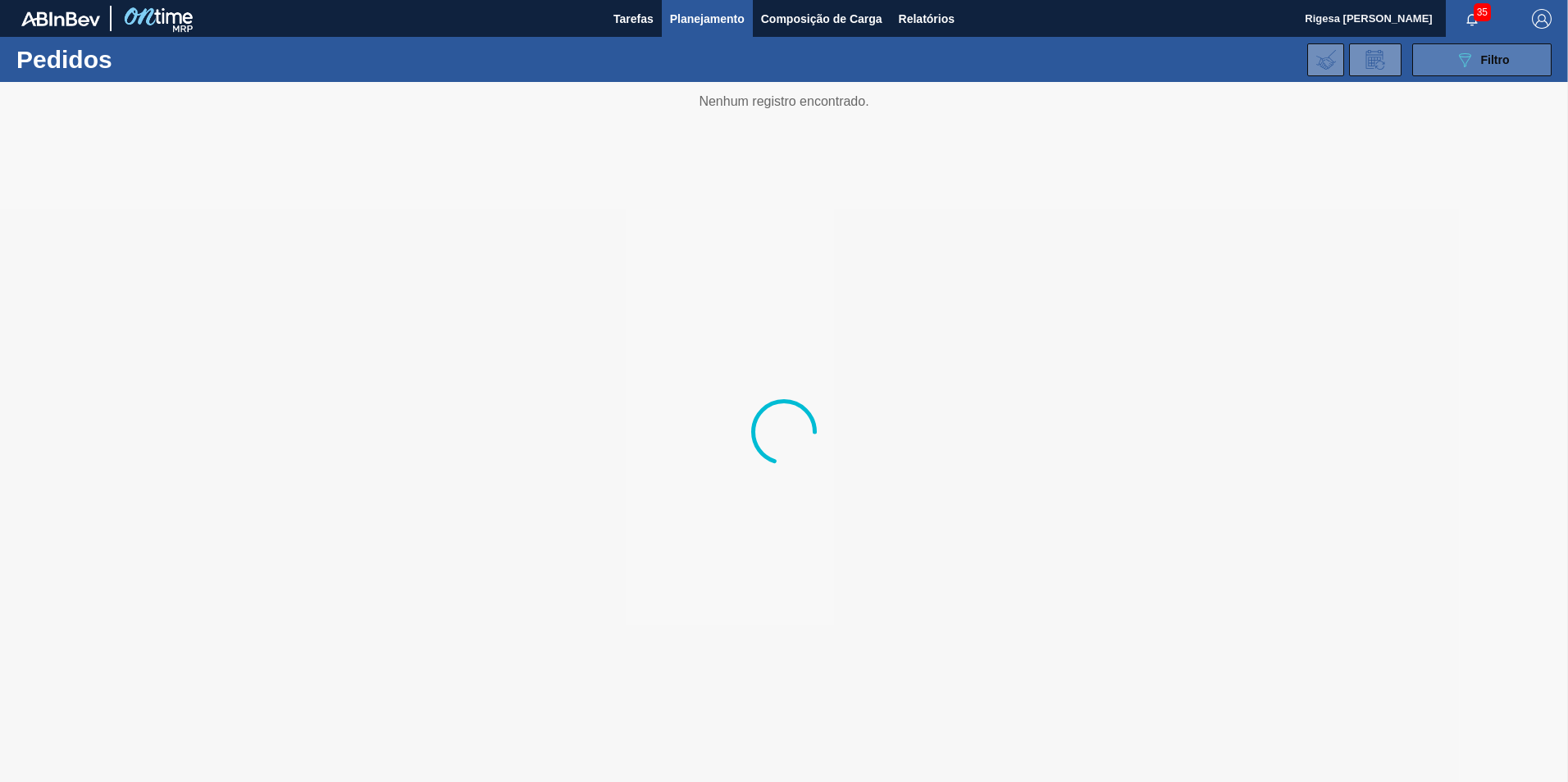
click at [1466, 68] on icon "089F7B8B-B2A5-4AFE-B5C0-19BA573D28AC" at bounding box center [1465, 60] width 20 height 20
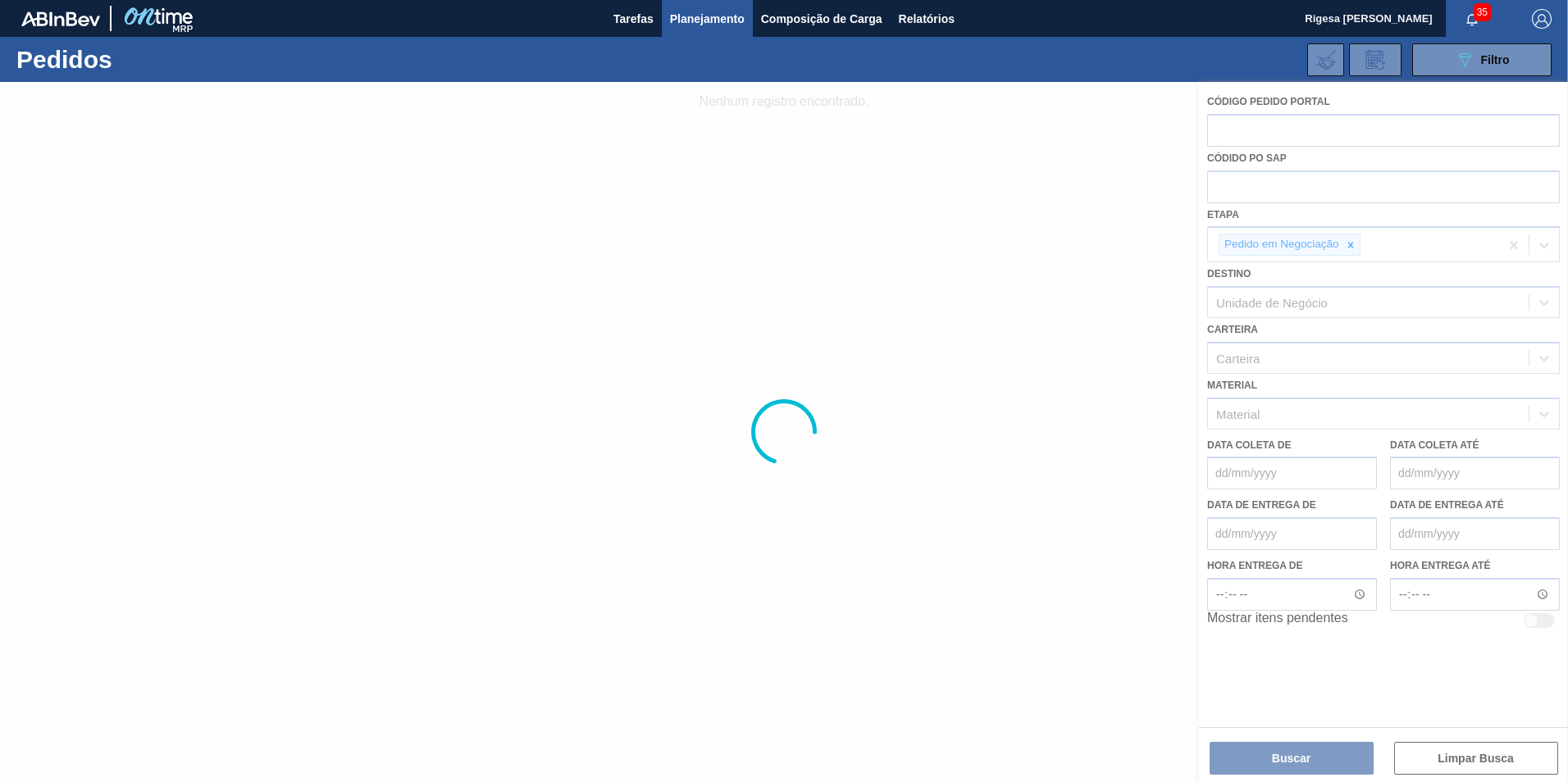
click at [1276, 755] on div at bounding box center [784, 431] width 1568 height 700
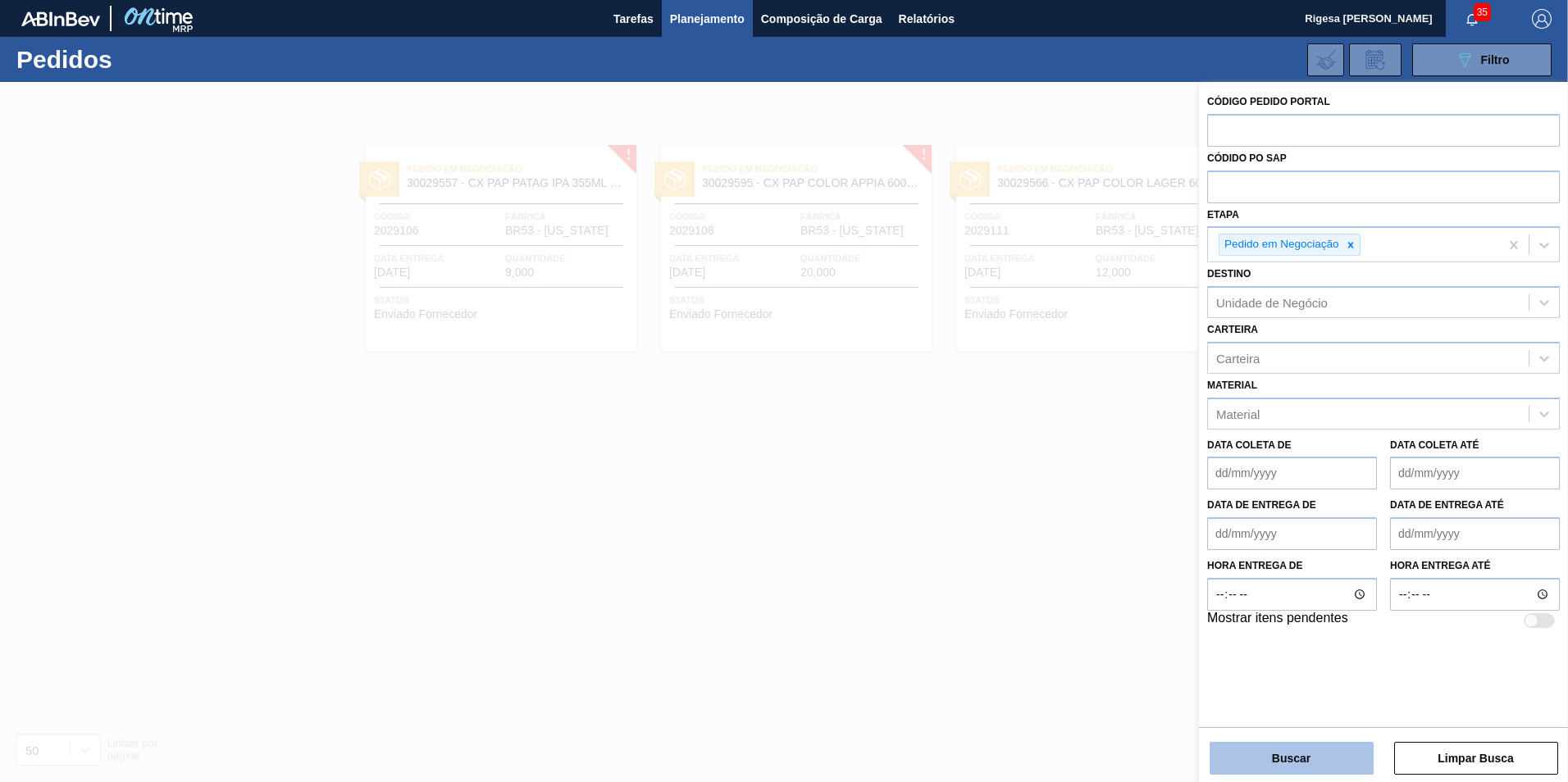
click at [1257, 747] on button "Buscar" at bounding box center [1291, 758] width 164 height 33
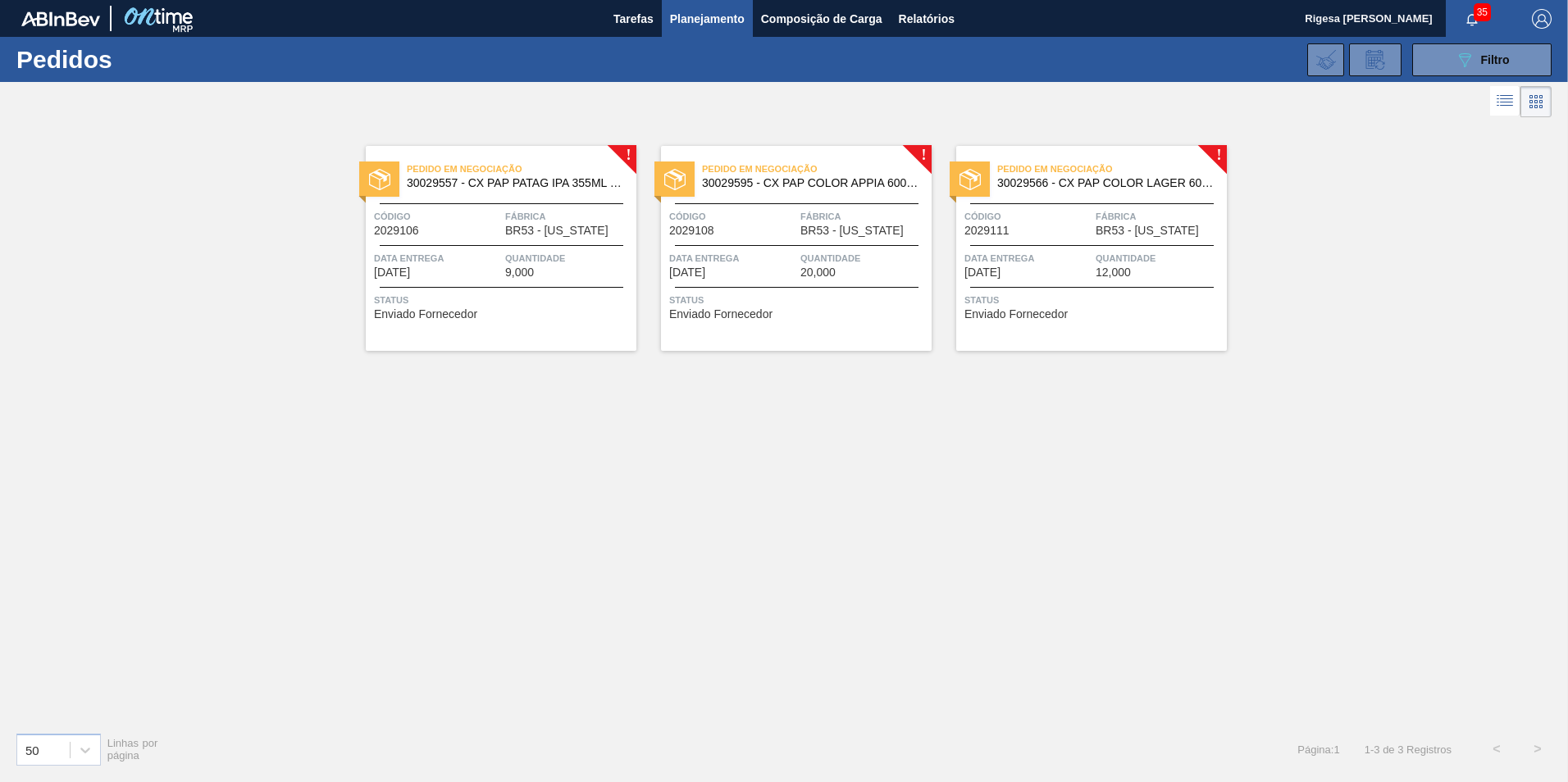
click at [745, 181] on span "30029595 - CX PAP COLOR APPIA 600ML C12 NIV24" at bounding box center [810, 183] width 216 height 12
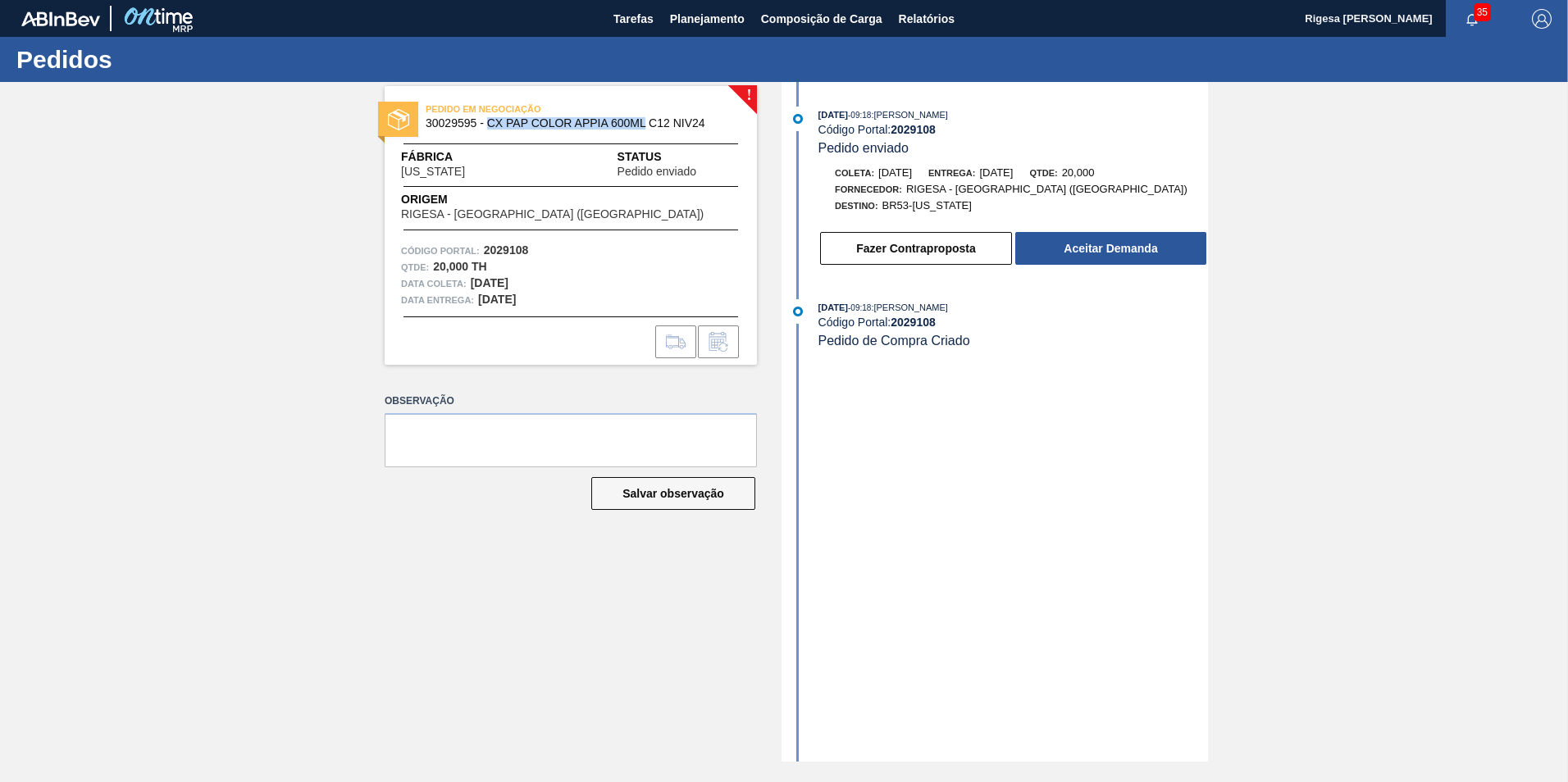
drag, startPoint x: 487, startPoint y: 121, endPoint x: 645, endPoint y: 122, distance: 158.0
click at [645, 122] on span "30029595 - CX PAP COLOR APPIA 600ML C12 NIV24" at bounding box center [574, 124] width 297 height 12
copy span "CX PAP COLOR APPIA 600ML"
